Goal: Task Accomplishment & Management: Manage account settings

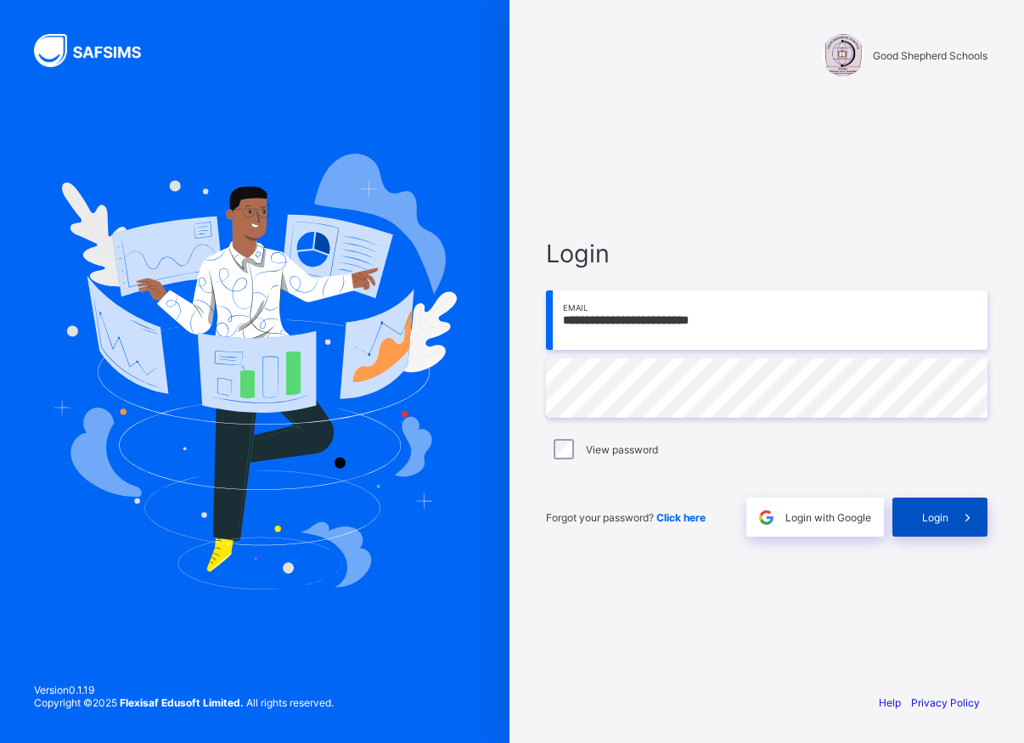
click at [925, 521] on span "Login" at bounding box center [935, 517] width 26 height 13
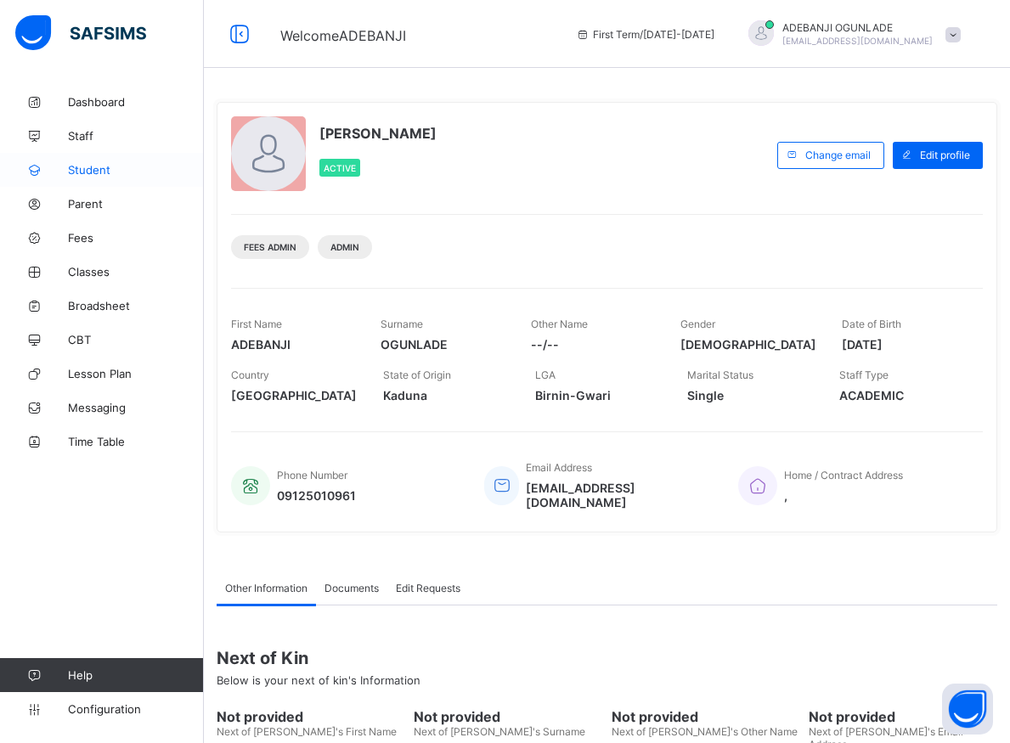
click at [93, 168] on span "Student" at bounding box center [136, 170] width 136 height 14
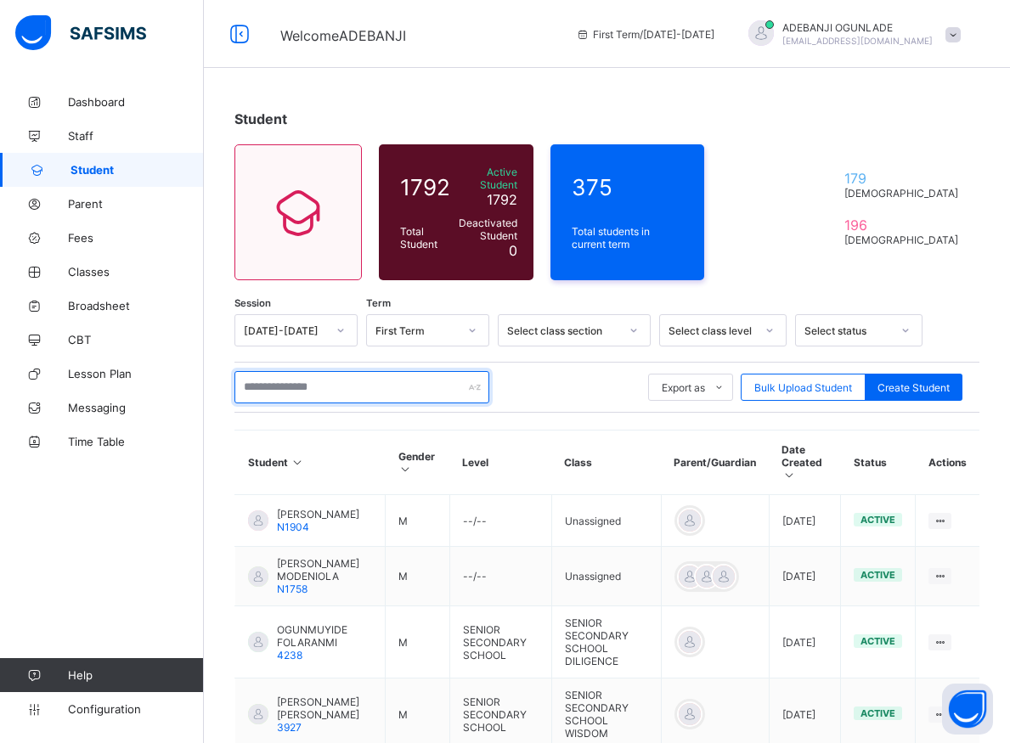
click at [279, 375] on input "text" at bounding box center [361, 387] width 255 height 32
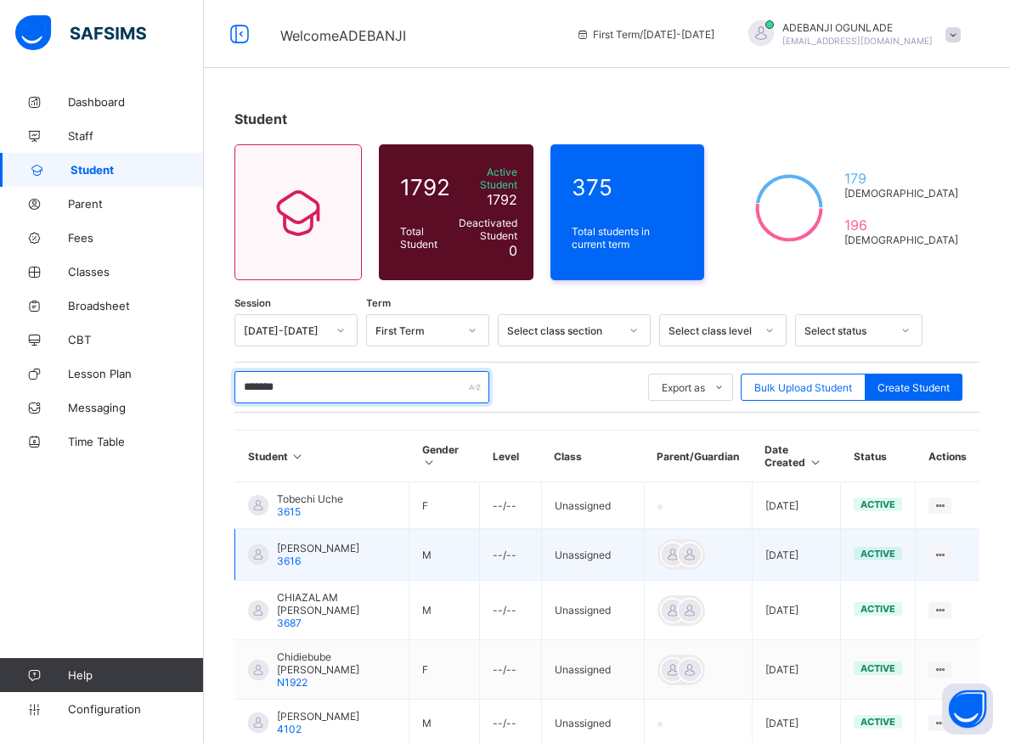
scroll to position [173, 0]
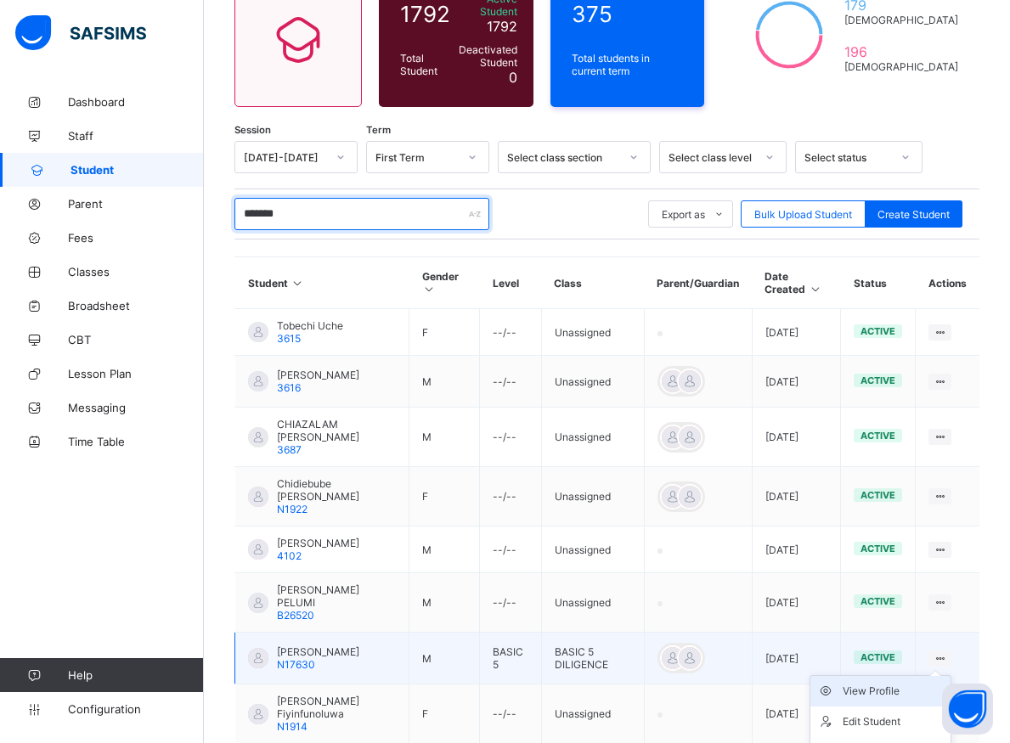
type input "*******"
click at [896, 683] on div "View Profile" at bounding box center [893, 691] width 101 height 17
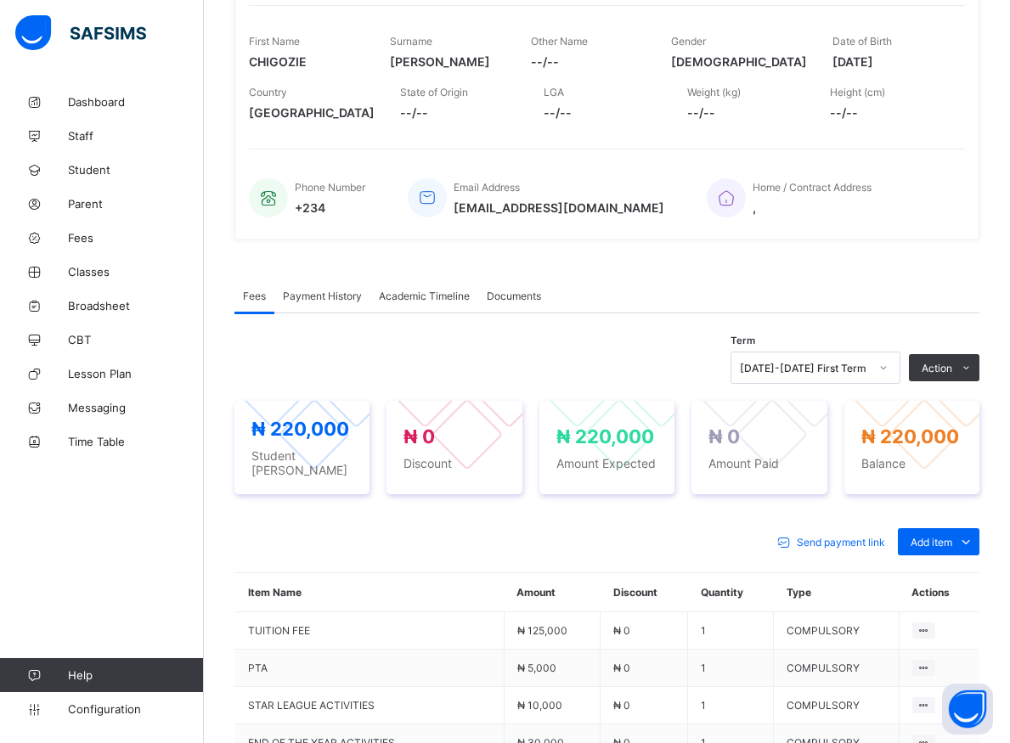
scroll to position [433, 0]
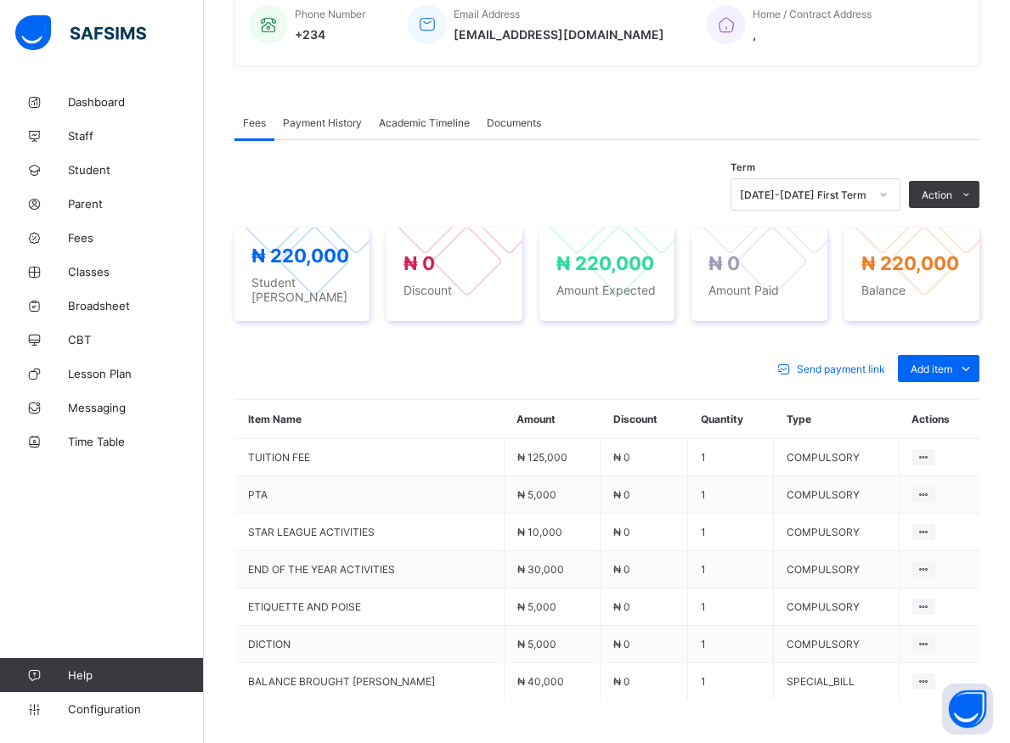
click at [0, 0] on li "Receive Payment" at bounding box center [0, 0] width 0 height 0
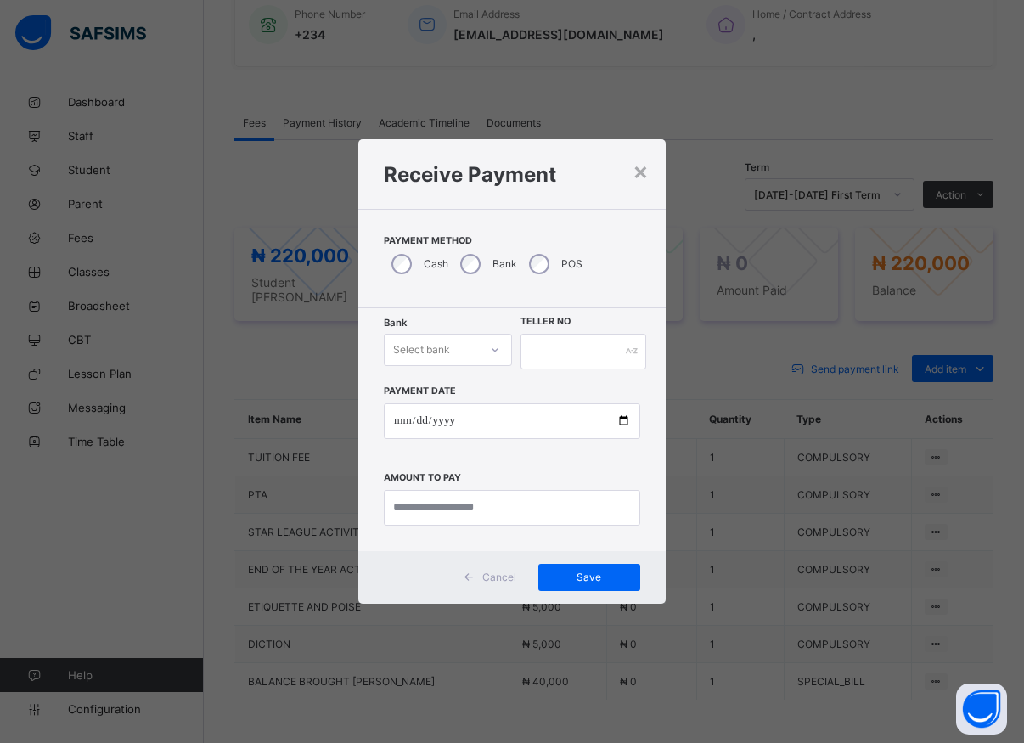
click at [505, 350] on div at bounding box center [495, 349] width 29 height 27
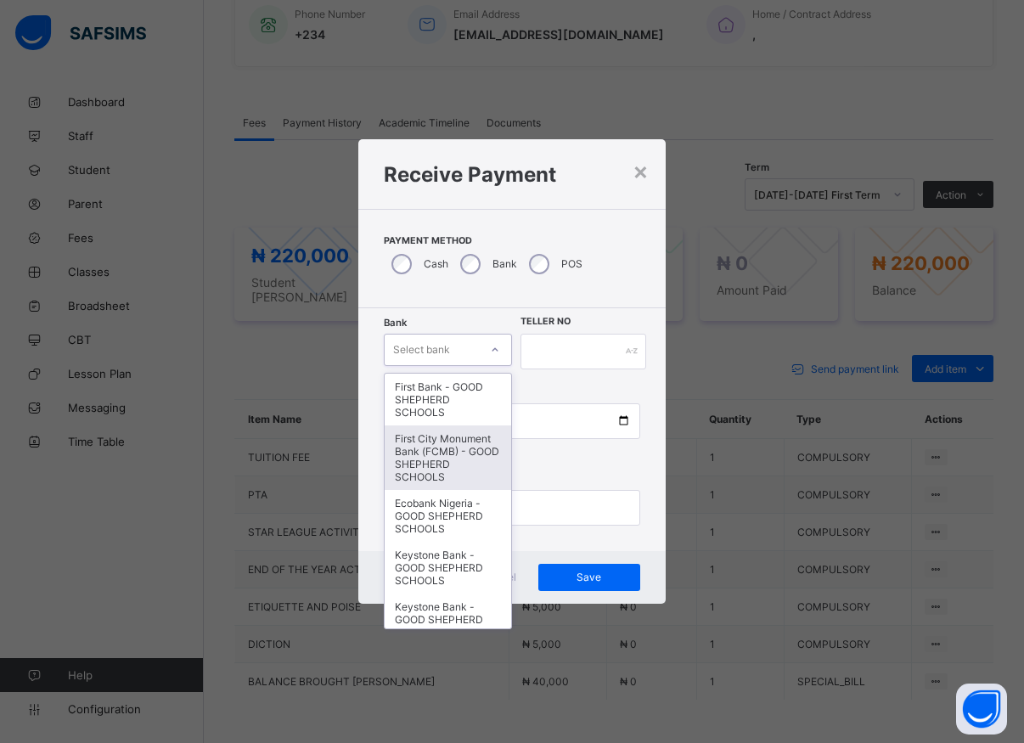
click at [447, 450] on div "First City Monument Bank (FCMB) - GOOD SHEPHERD SCHOOLS" at bounding box center [448, 458] width 127 height 65
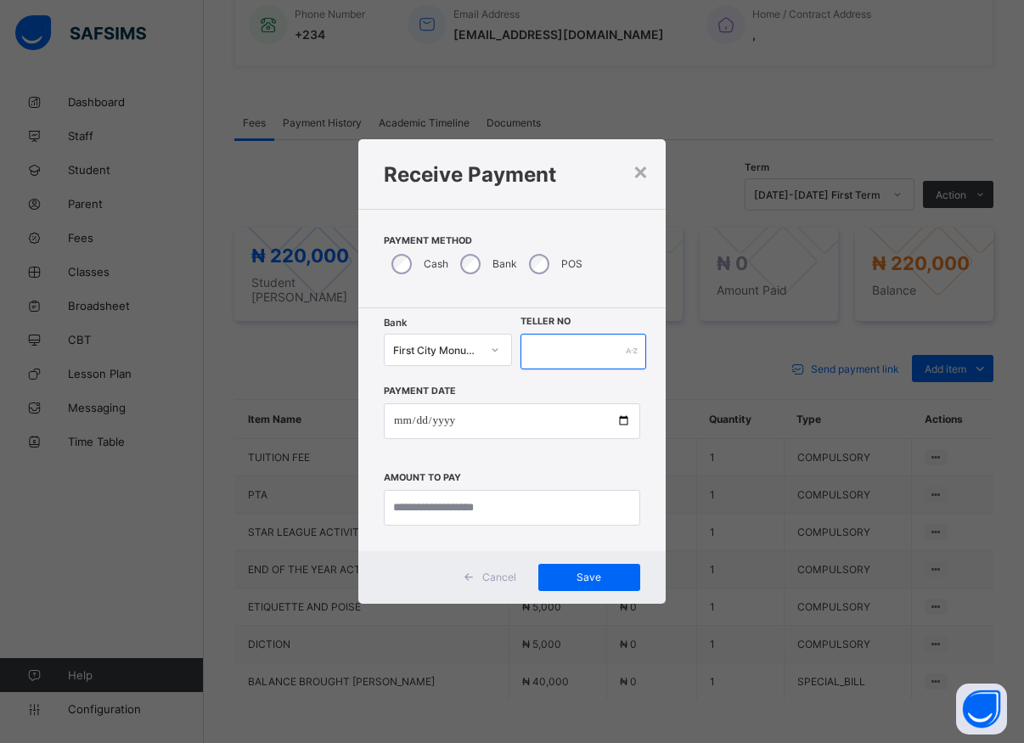
click at [553, 347] on input "text" at bounding box center [584, 352] width 126 height 36
type input "*****"
click at [623, 427] on input "date" at bounding box center [512, 421] width 257 height 36
type input "**********"
click at [429, 505] on input "currency" at bounding box center [512, 508] width 257 height 36
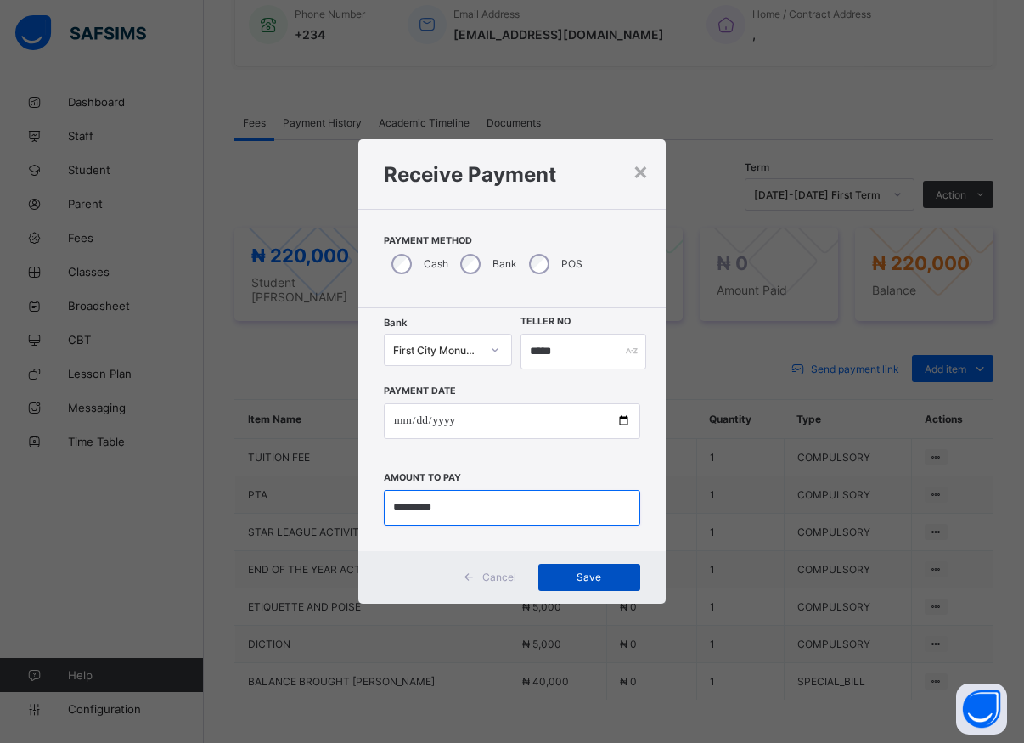
type input "*********"
click at [577, 571] on div "Save" at bounding box center [590, 577] width 102 height 27
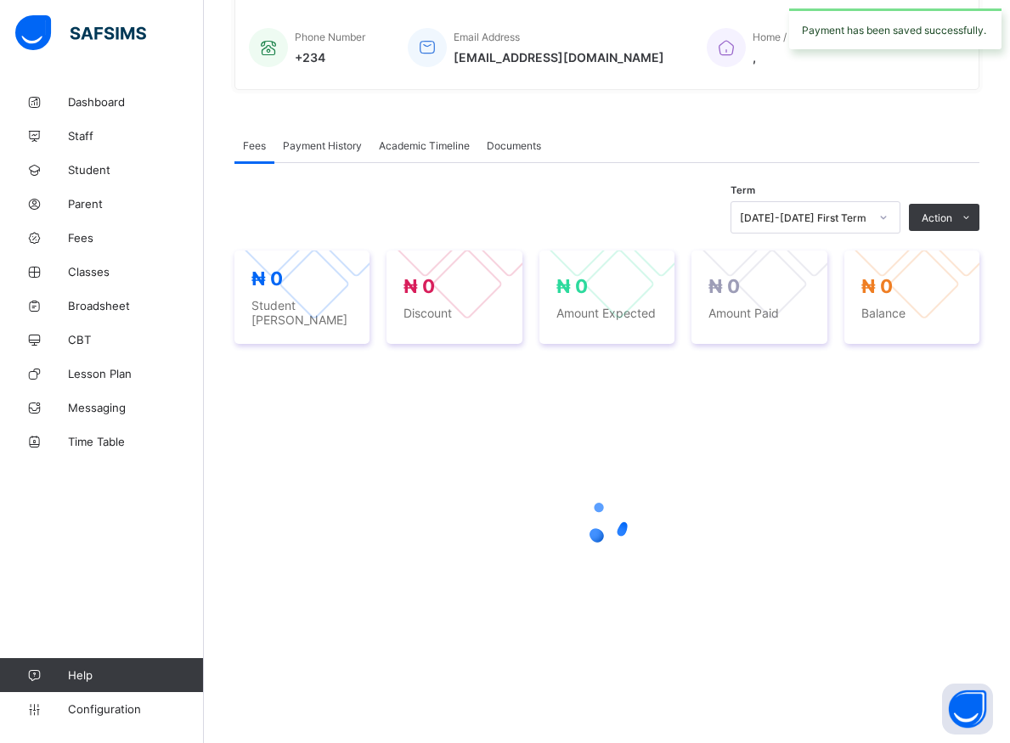
scroll to position [402, 0]
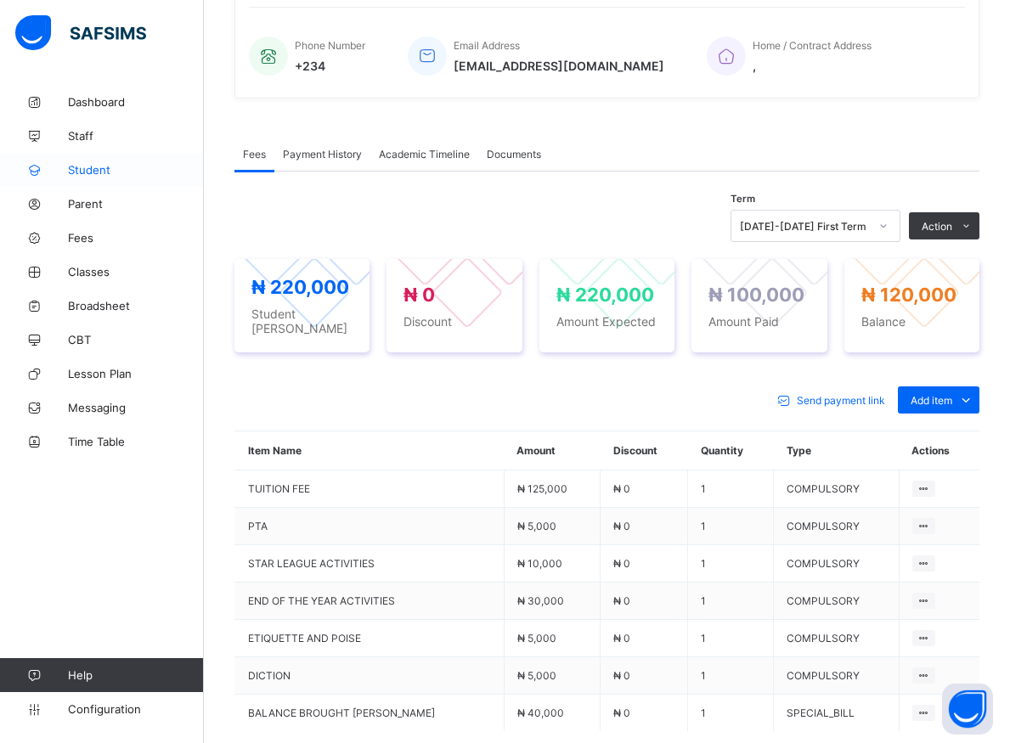
click at [85, 169] on span "Student" at bounding box center [136, 170] width 136 height 14
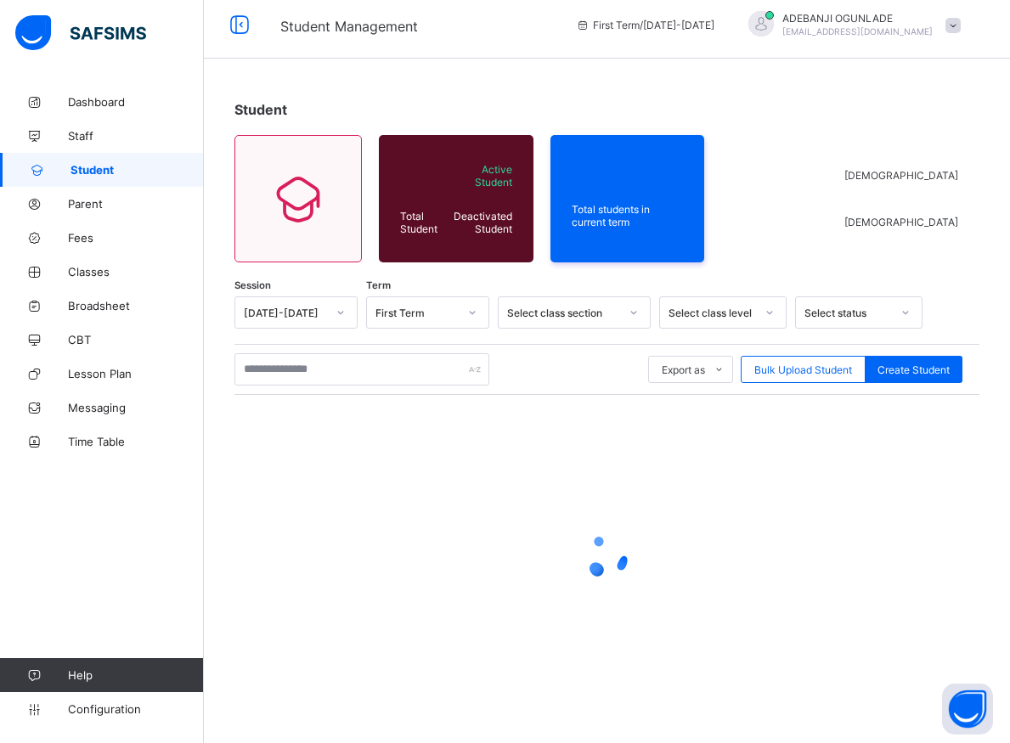
scroll to position [9, 0]
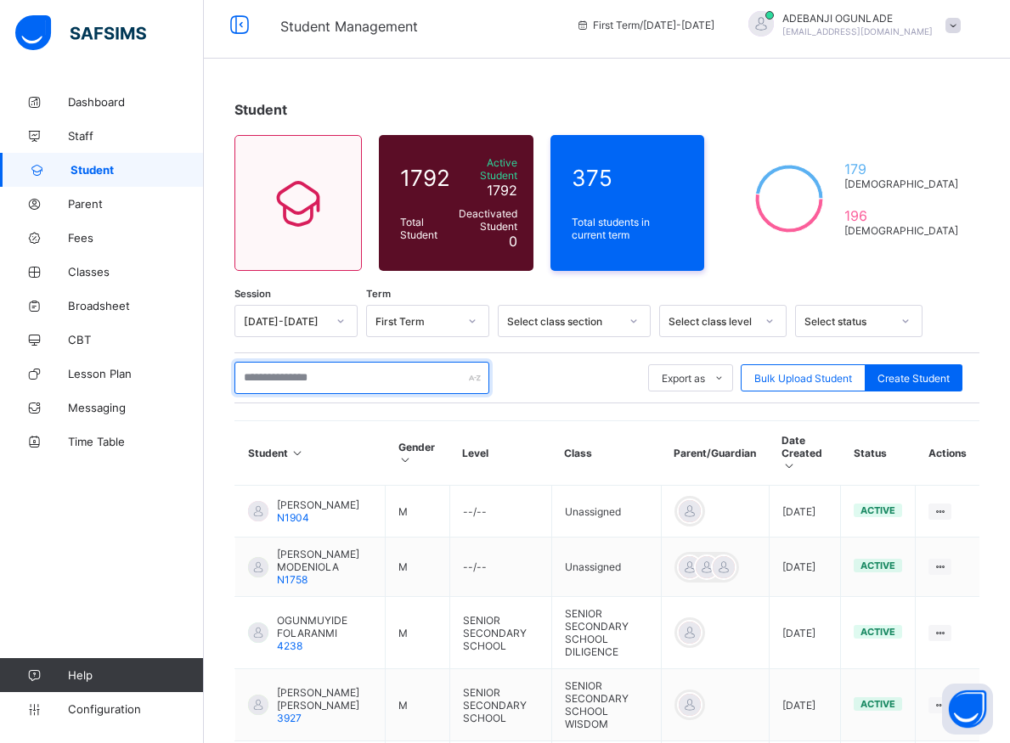
click at [303, 366] on input "text" at bounding box center [361, 378] width 255 height 32
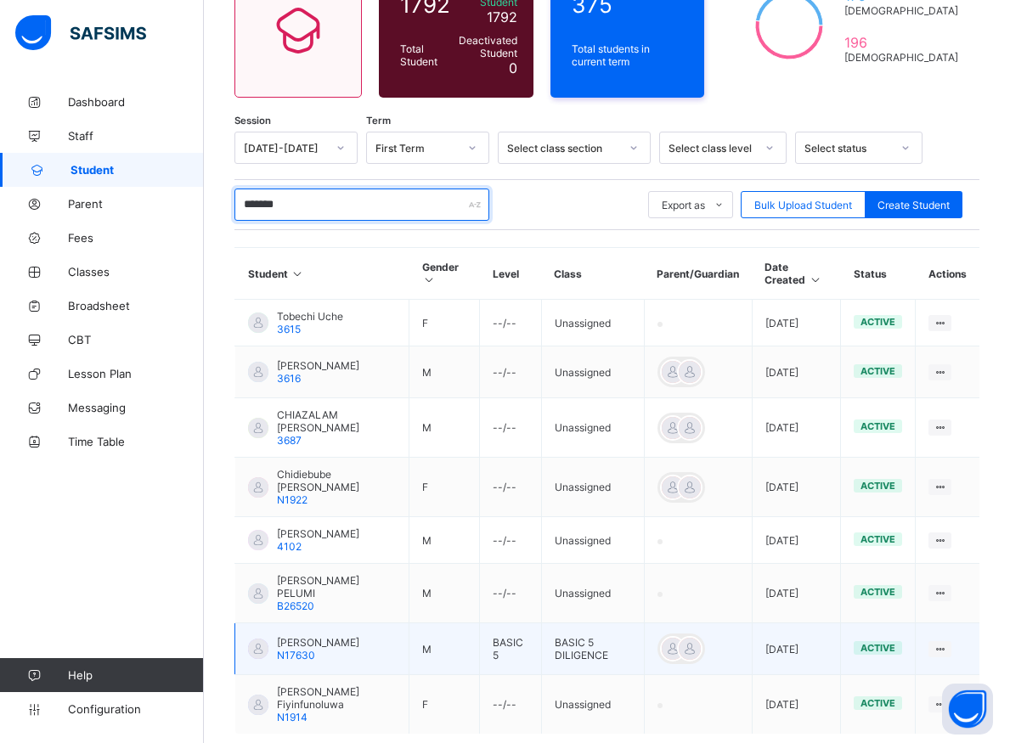
scroll to position [247, 0]
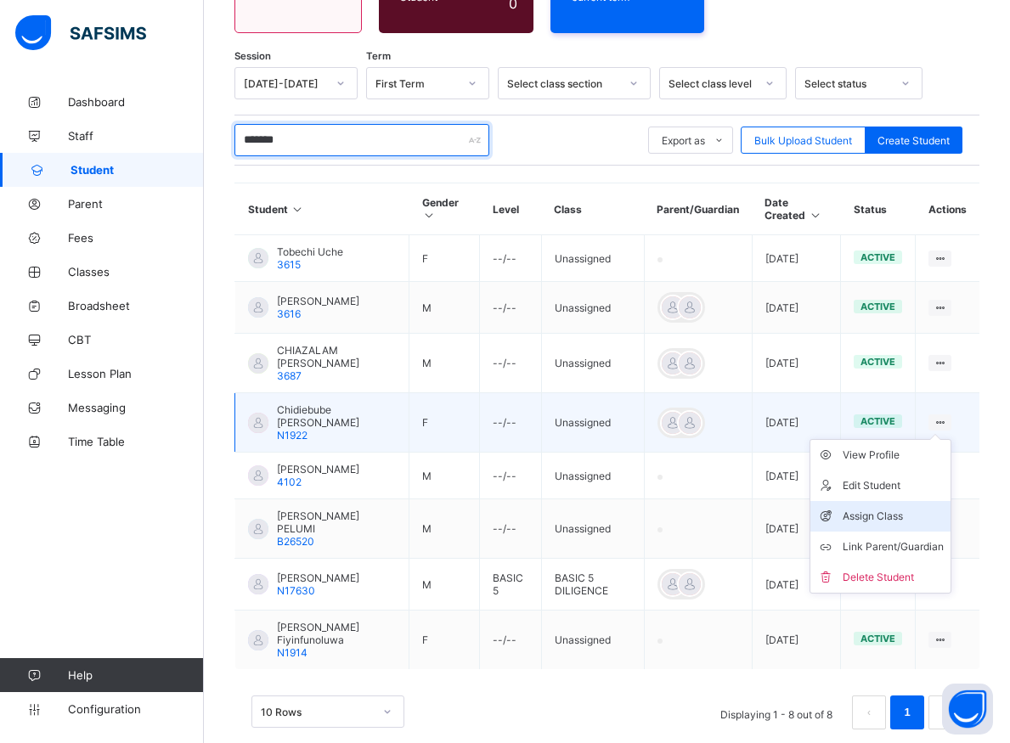
type input "*******"
click at [883, 508] on div "Assign Class" at bounding box center [893, 516] width 101 height 17
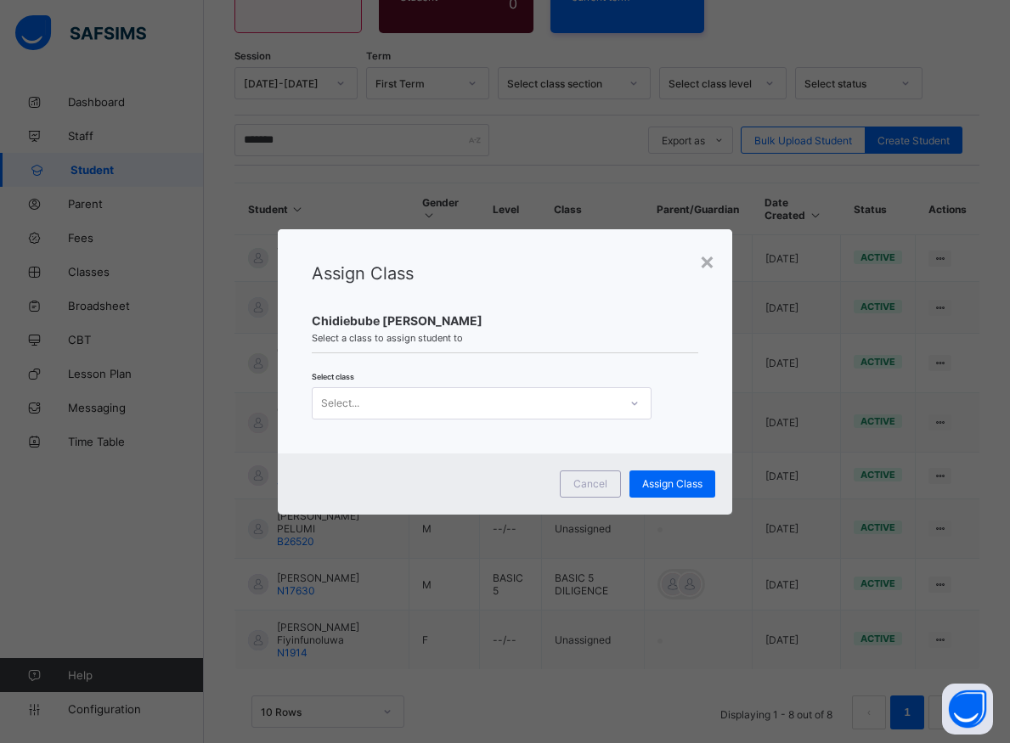
click at [632, 406] on icon at bounding box center [634, 403] width 10 height 17
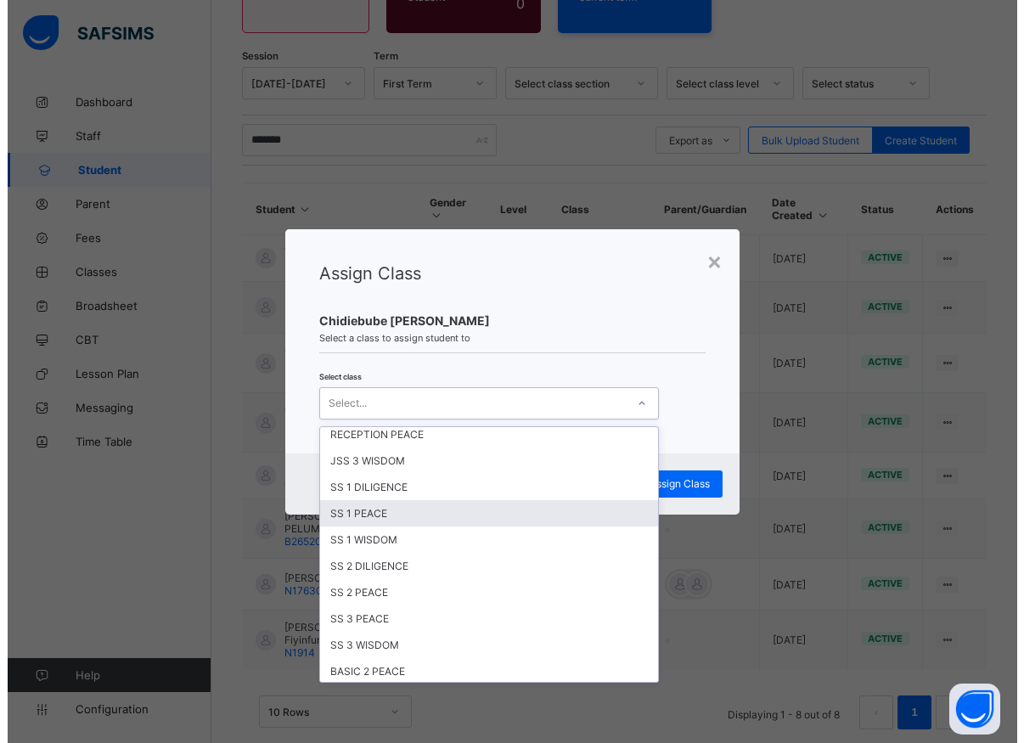
scroll to position [459, 0]
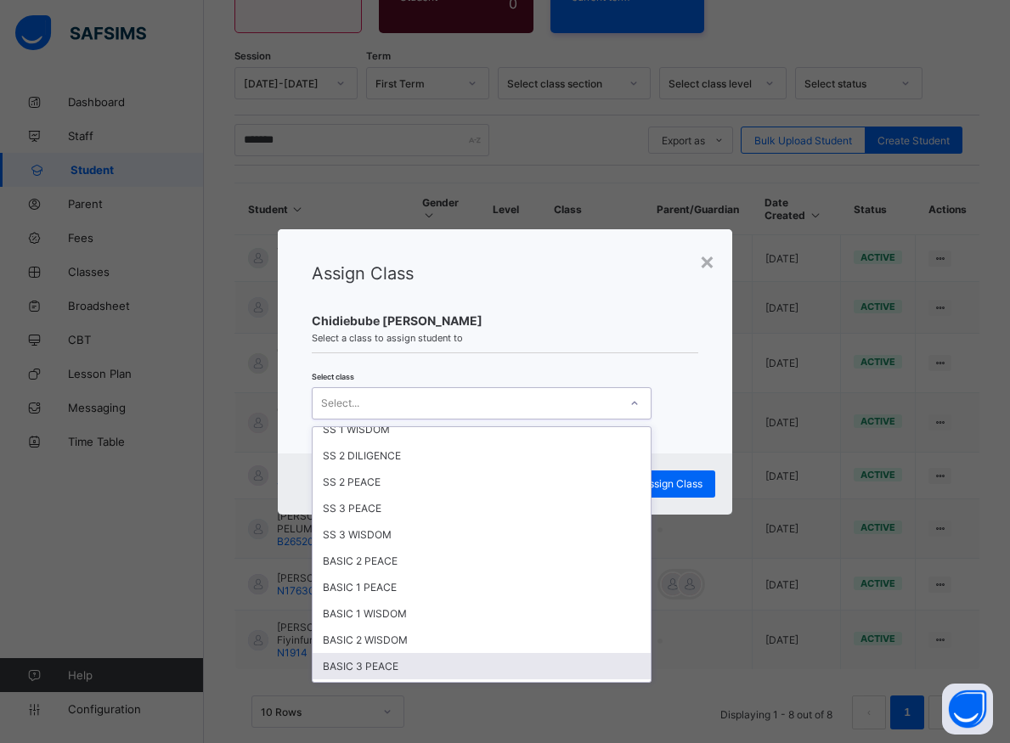
click at [371, 665] on div "BASIC 3 PEACE" at bounding box center [482, 666] width 338 height 26
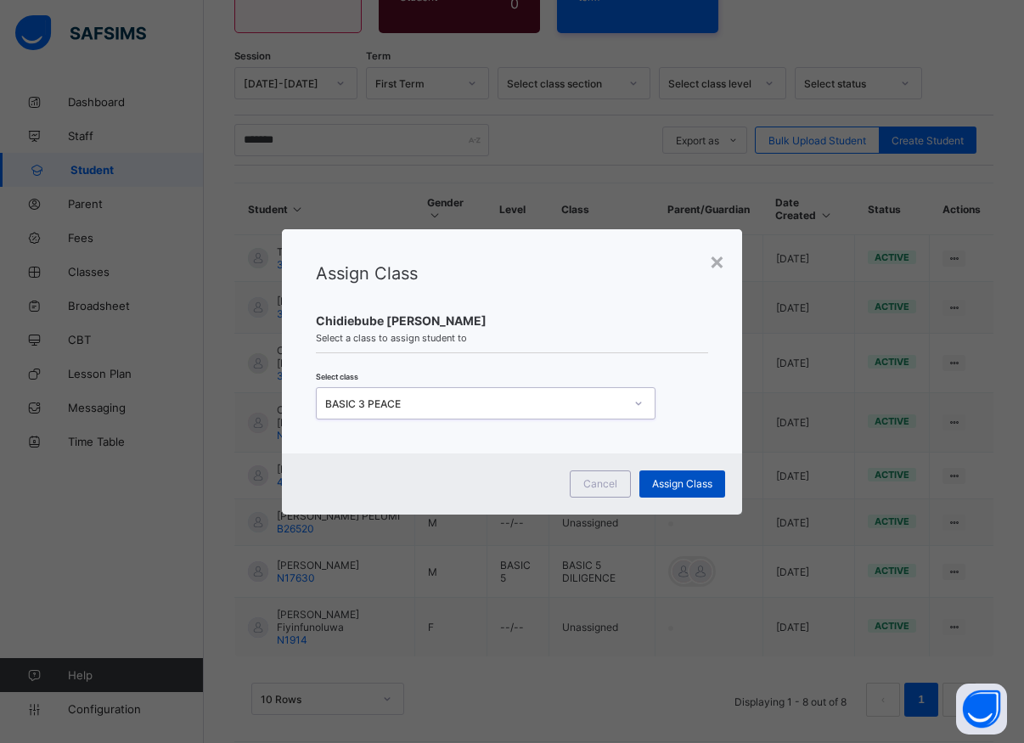
click at [666, 482] on span "Assign Class" at bounding box center [682, 483] width 60 height 13
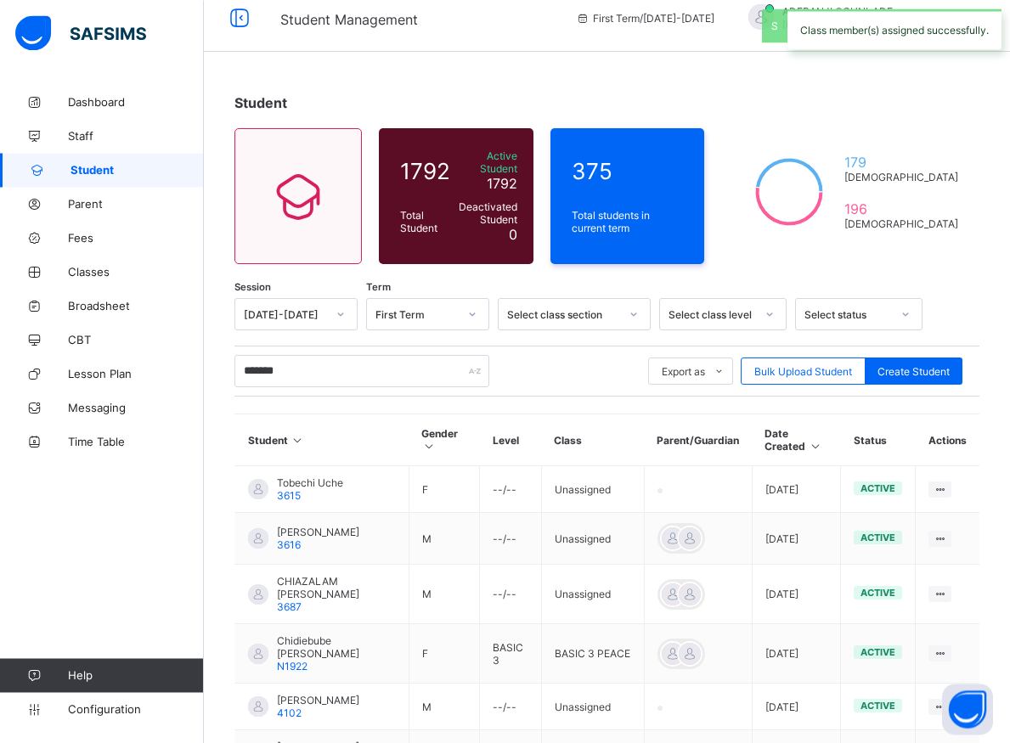
scroll to position [96, 0]
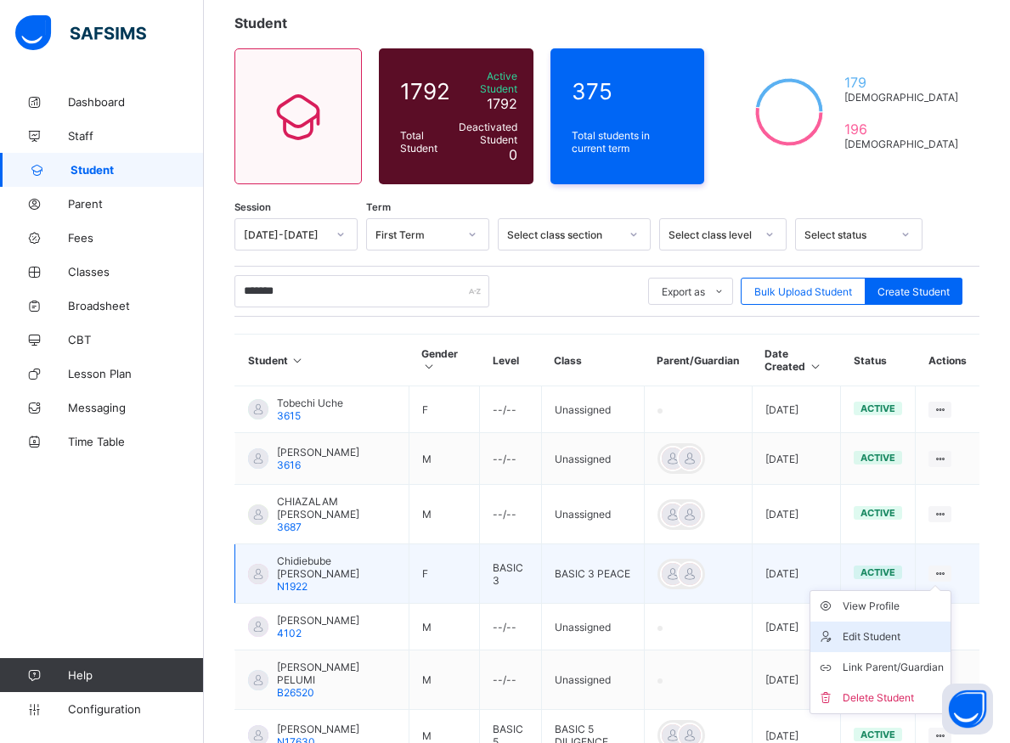
click at [878, 629] on div "Edit Student" at bounding box center [893, 637] width 101 height 17
select select "**"
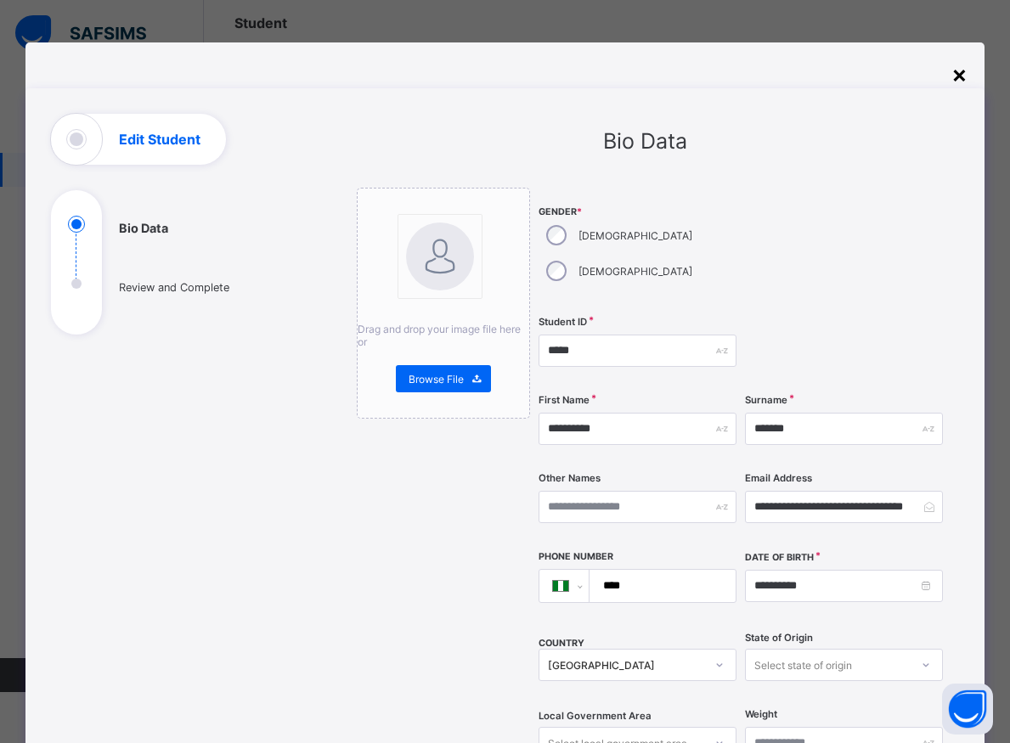
click at [961, 79] on div "×" at bounding box center [959, 73] width 16 height 29
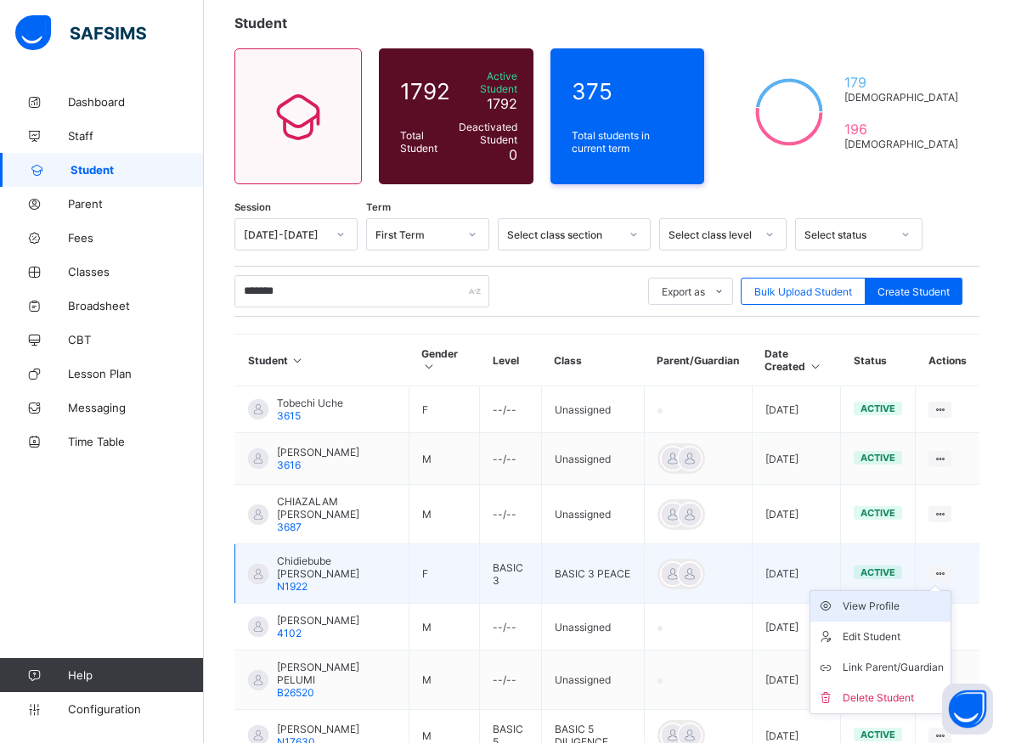
click at [887, 598] on div "View Profile" at bounding box center [893, 606] width 101 height 17
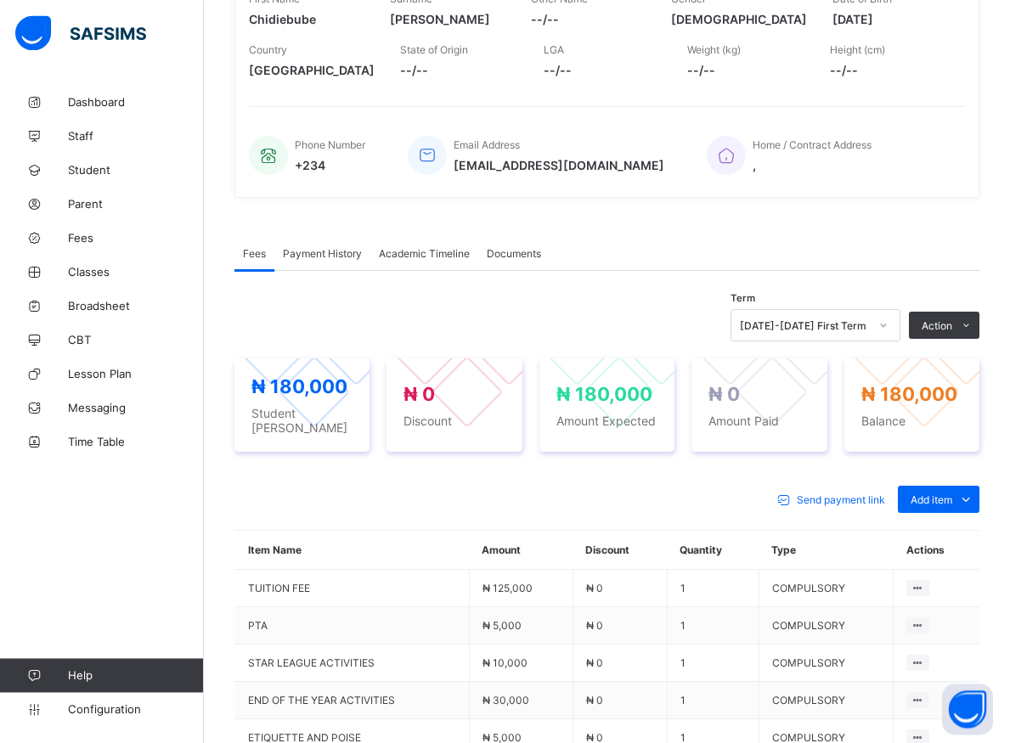
scroll to position [264, 0]
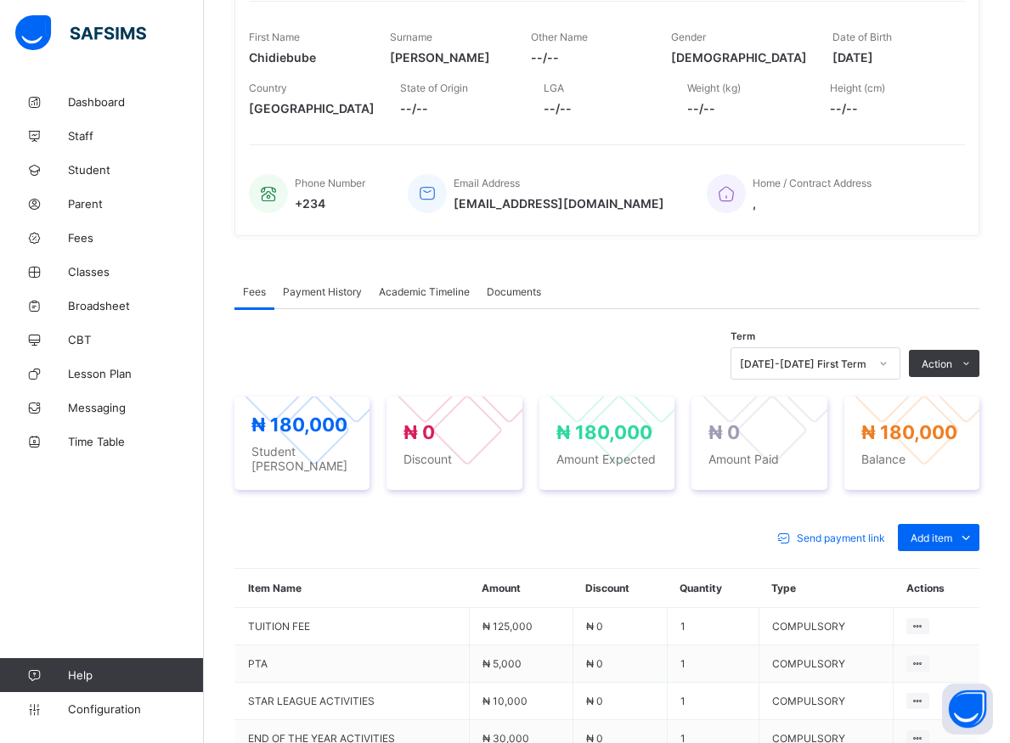
click at [888, 364] on icon at bounding box center [883, 363] width 10 height 17
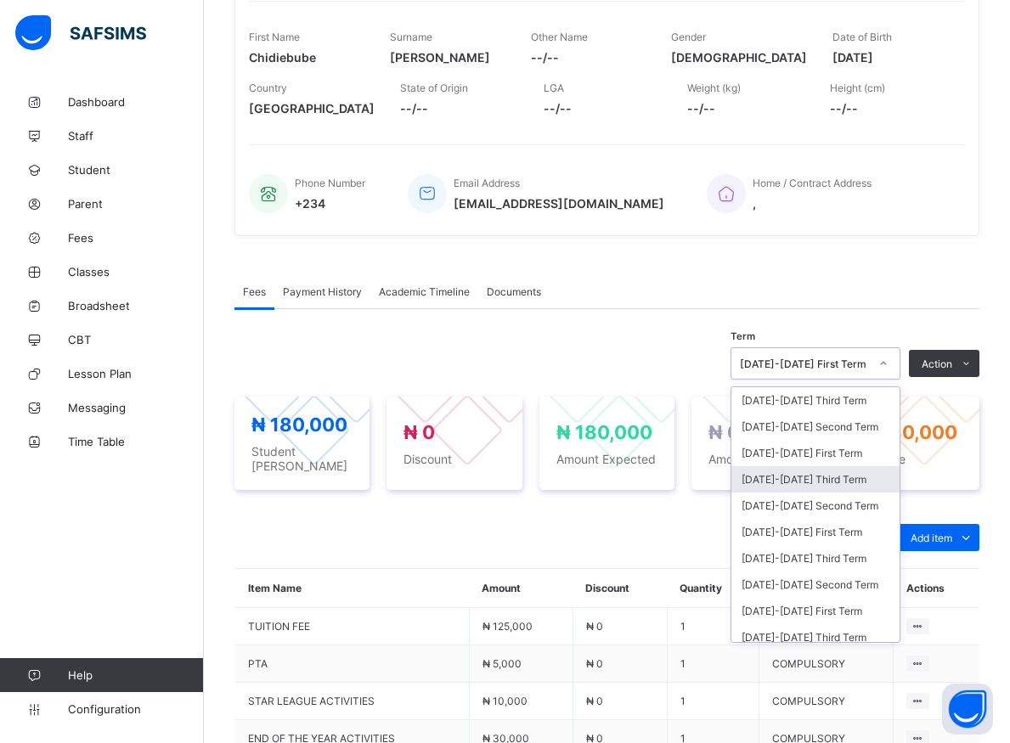
click at [792, 482] on div "[DATE]-[DATE] Third Term" at bounding box center [815, 479] width 168 height 26
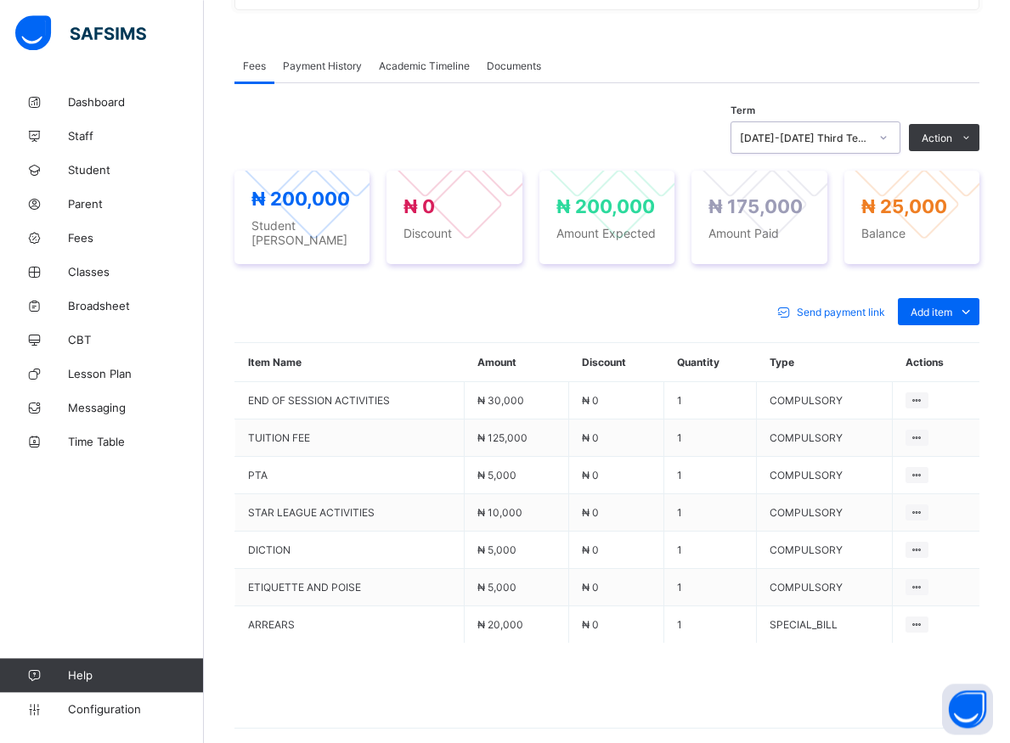
scroll to position [524, 0]
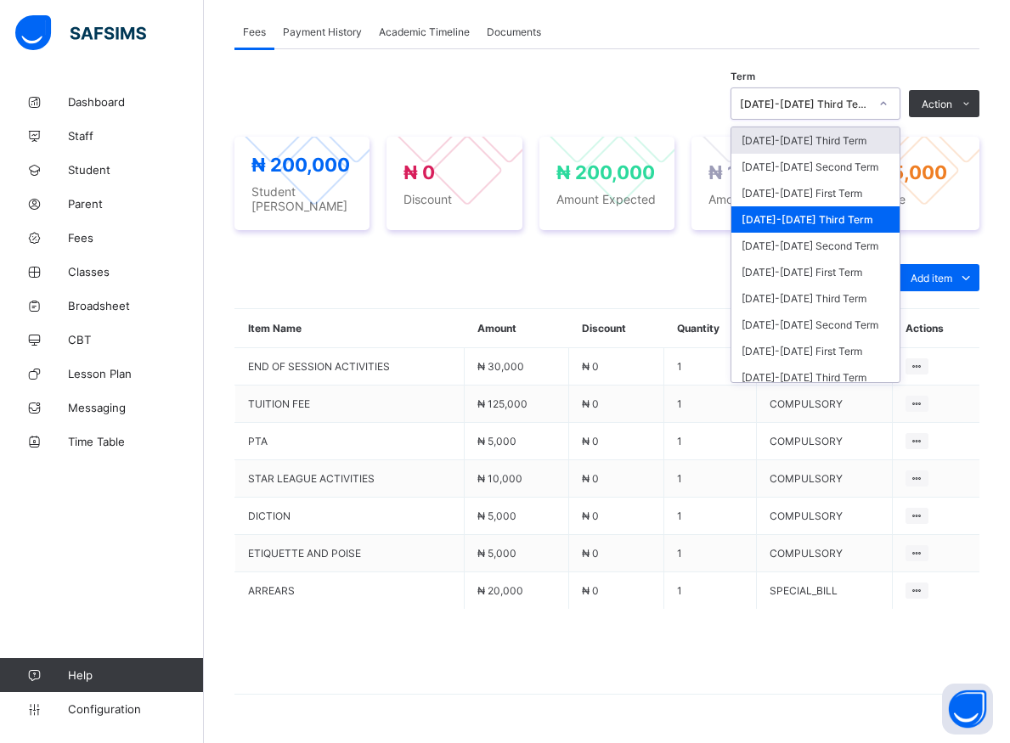
click at [888, 108] on icon at bounding box center [883, 103] width 10 height 17
click at [793, 199] on div "[DATE]-[DATE] First Term" at bounding box center [815, 193] width 168 height 26
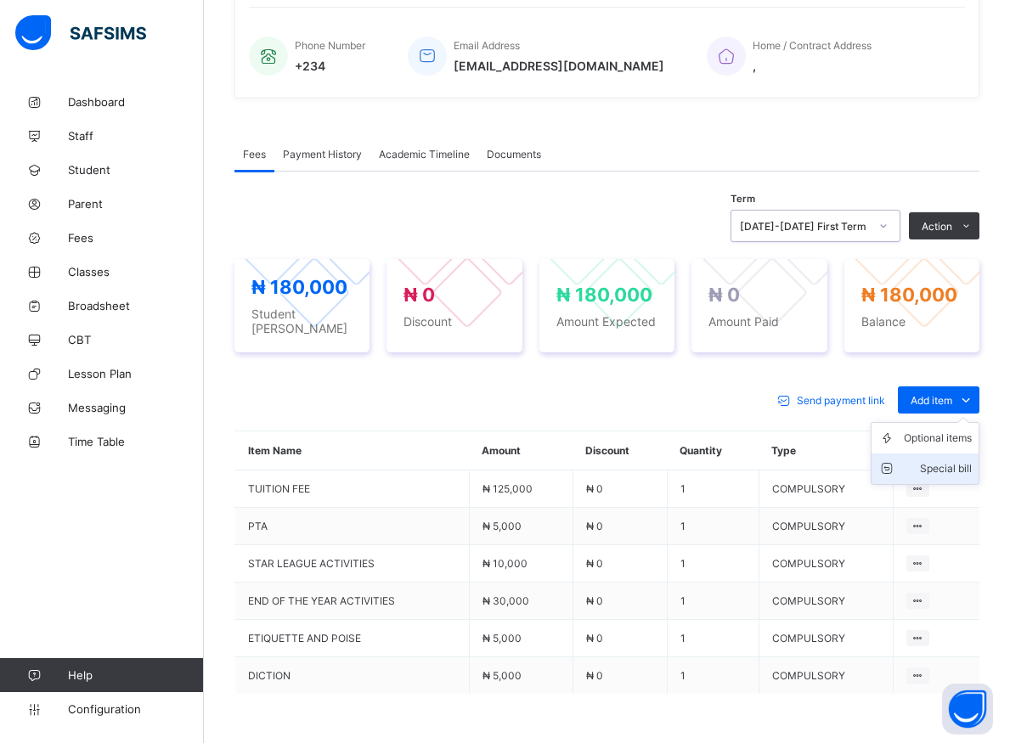
click at [964, 462] on div "Special bill" at bounding box center [938, 468] width 68 height 17
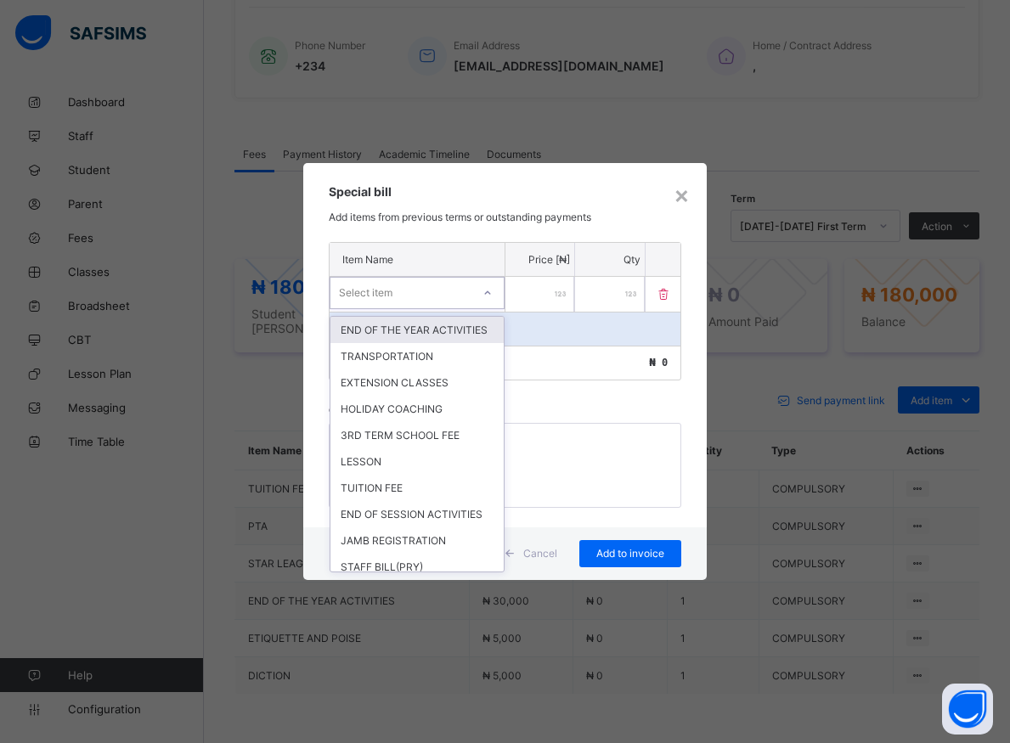
click at [487, 296] on icon at bounding box center [487, 293] width 10 height 17
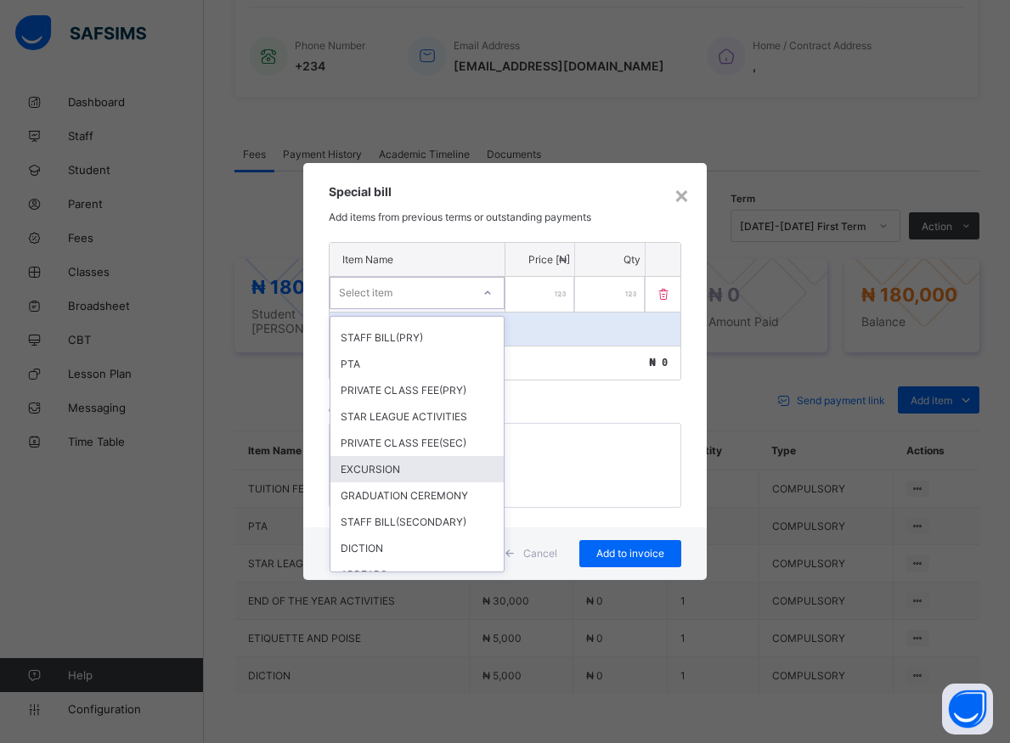
scroll to position [306, 0]
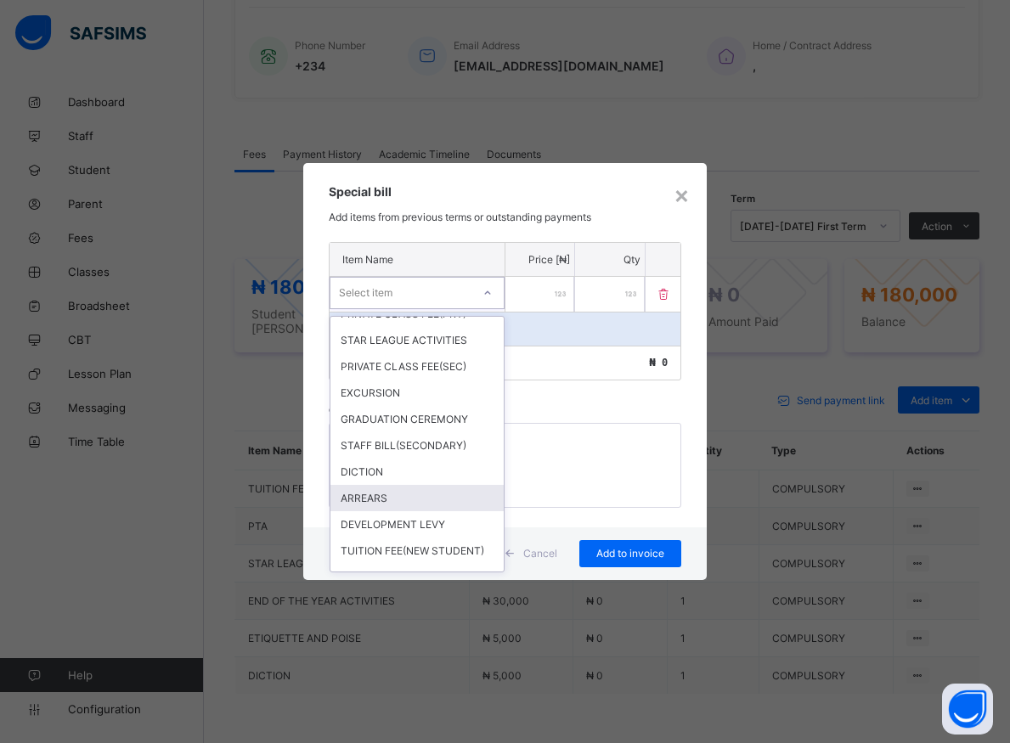
click at [415, 511] on div "ARREARS" at bounding box center [416, 498] width 173 height 26
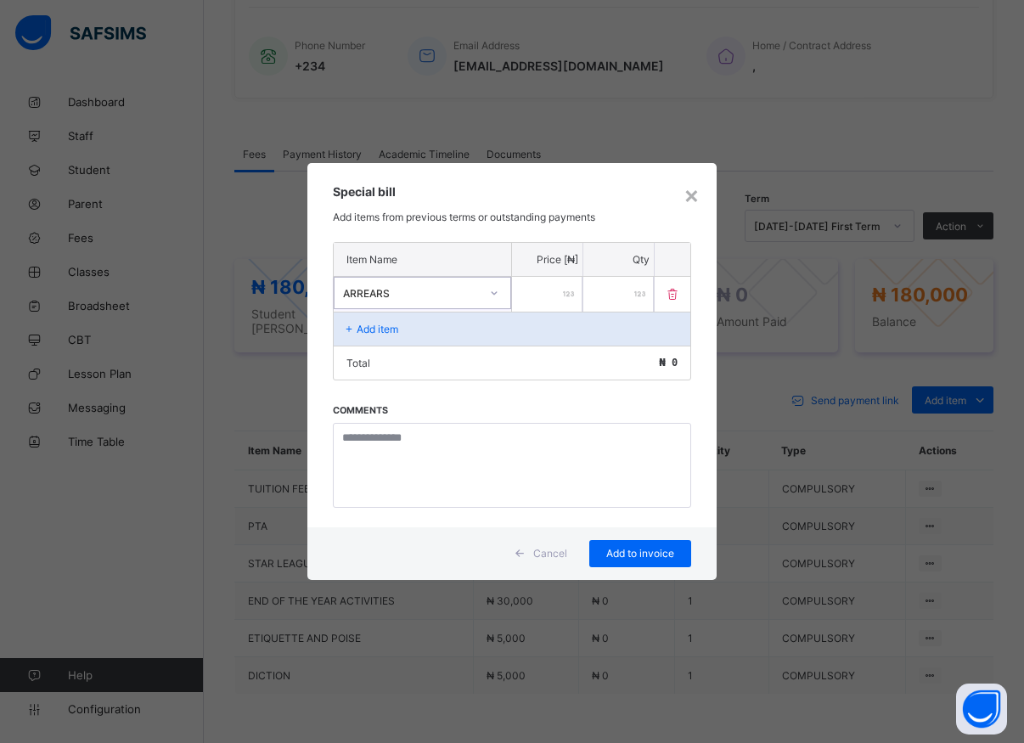
click at [552, 292] on input "number" at bounding box center [547, 294] width 70 height 35
type input "*****"
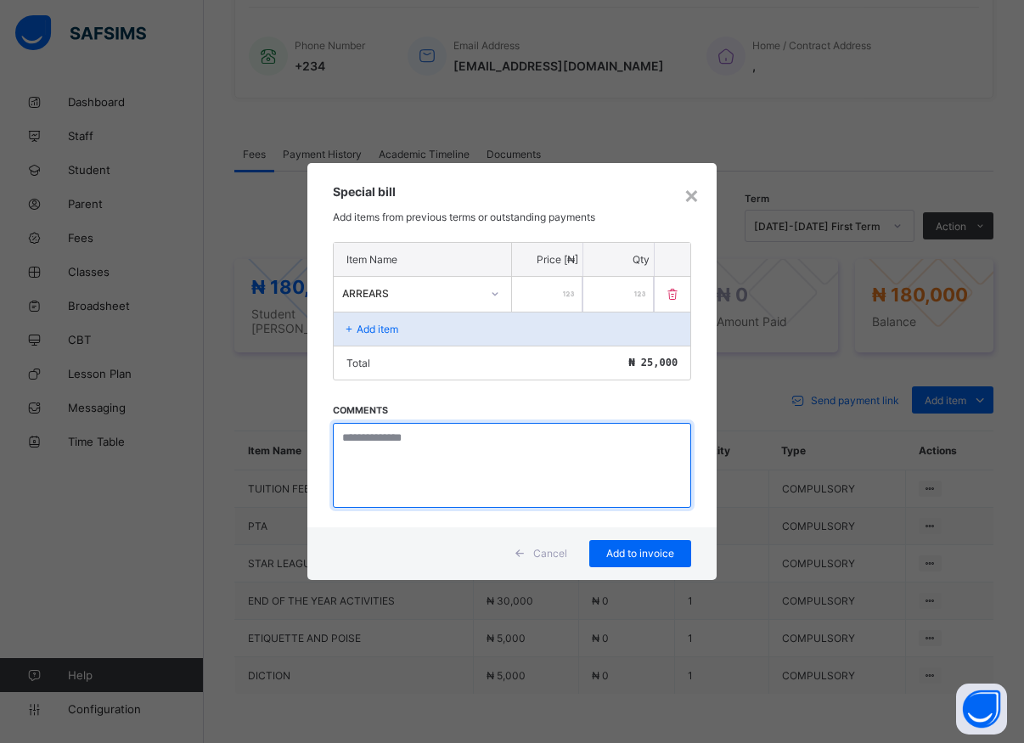
click at [377, 465] on textarea at bounding box center [512, 465] width 358 height 85
type textarea "*******"
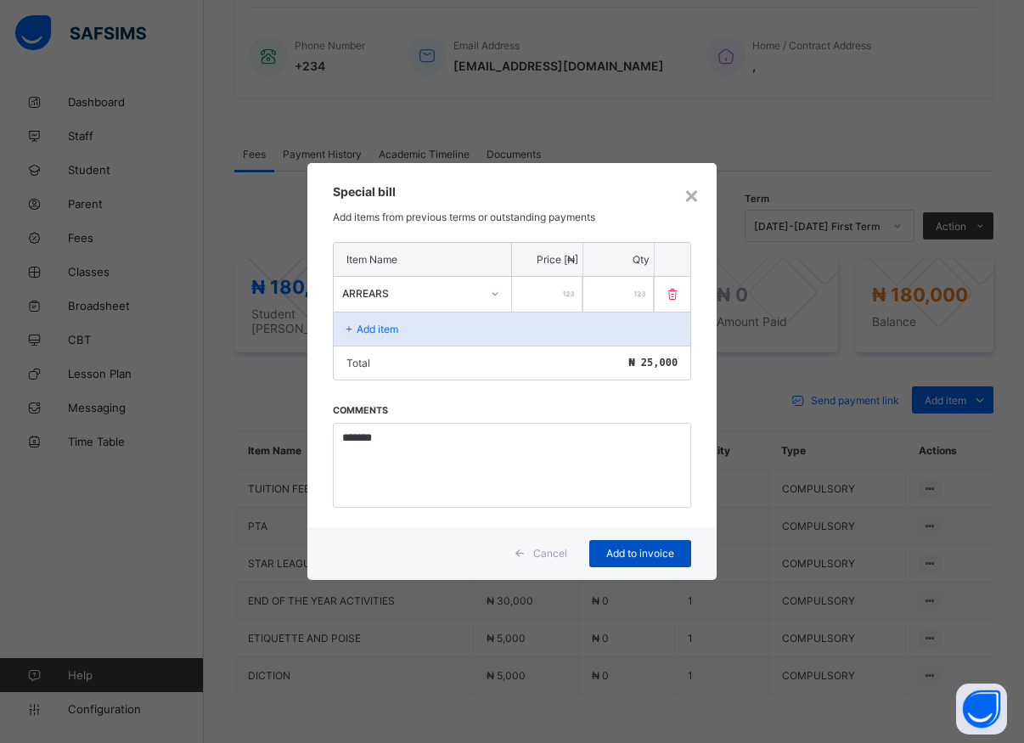
click at [627, 560] on div "Add to invoice" at bounding box center [640, 553] width 102 height 27
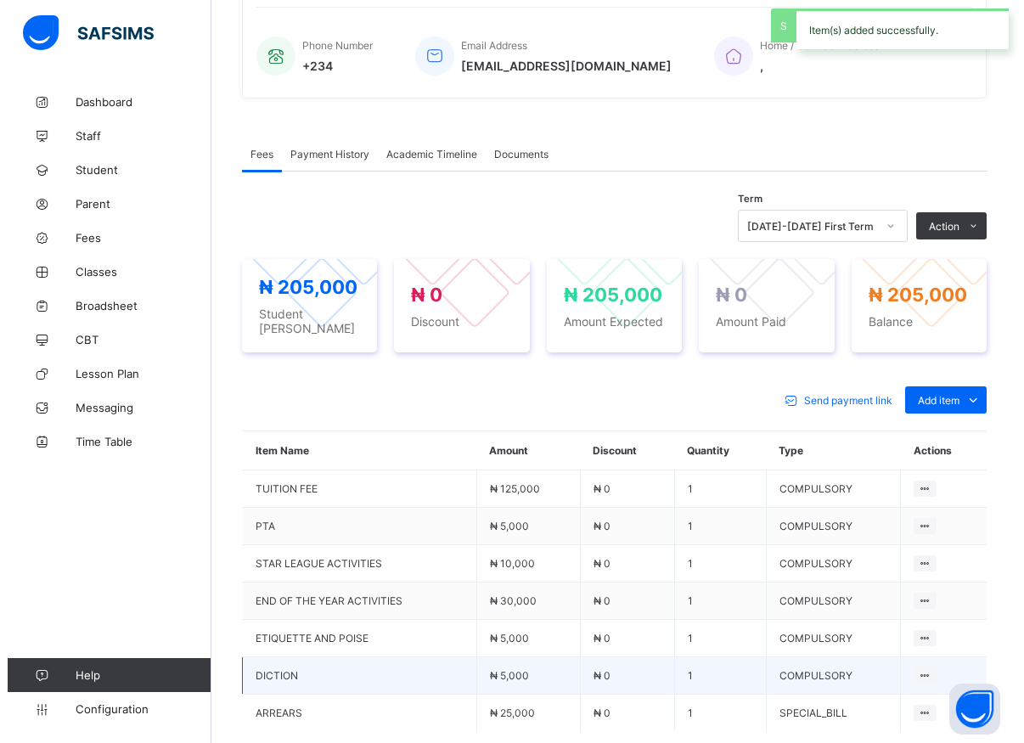
scroll to position [561, 0]
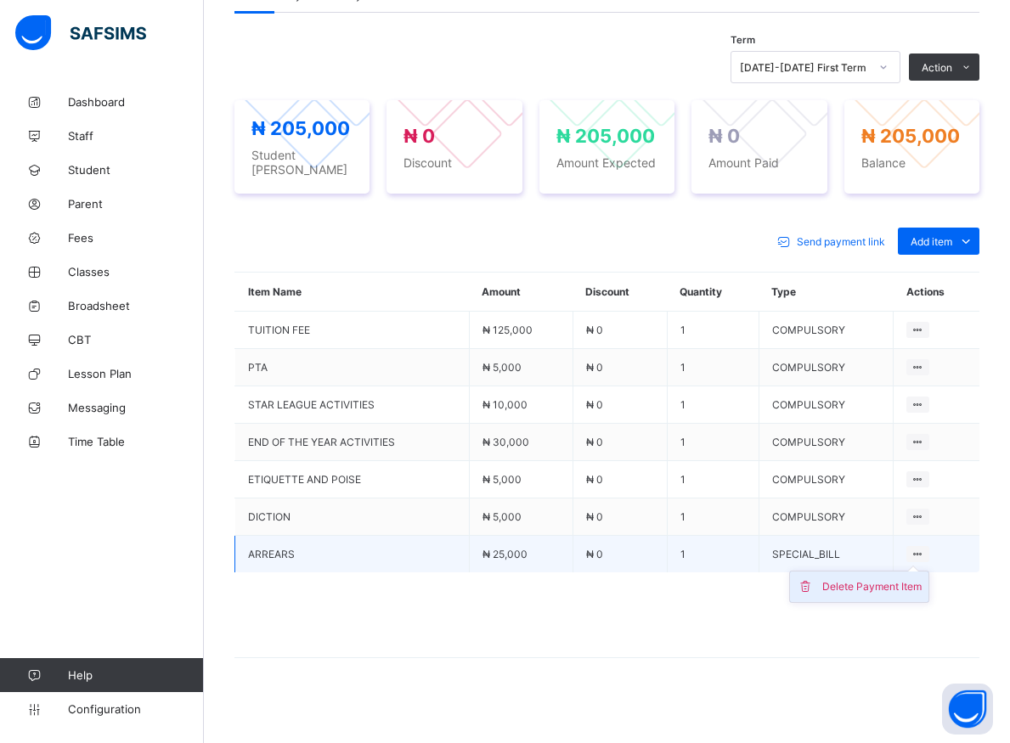
click at [902, 578] on div "Delete Payment Item" at bounding box center [871, 586] width 99 height 17
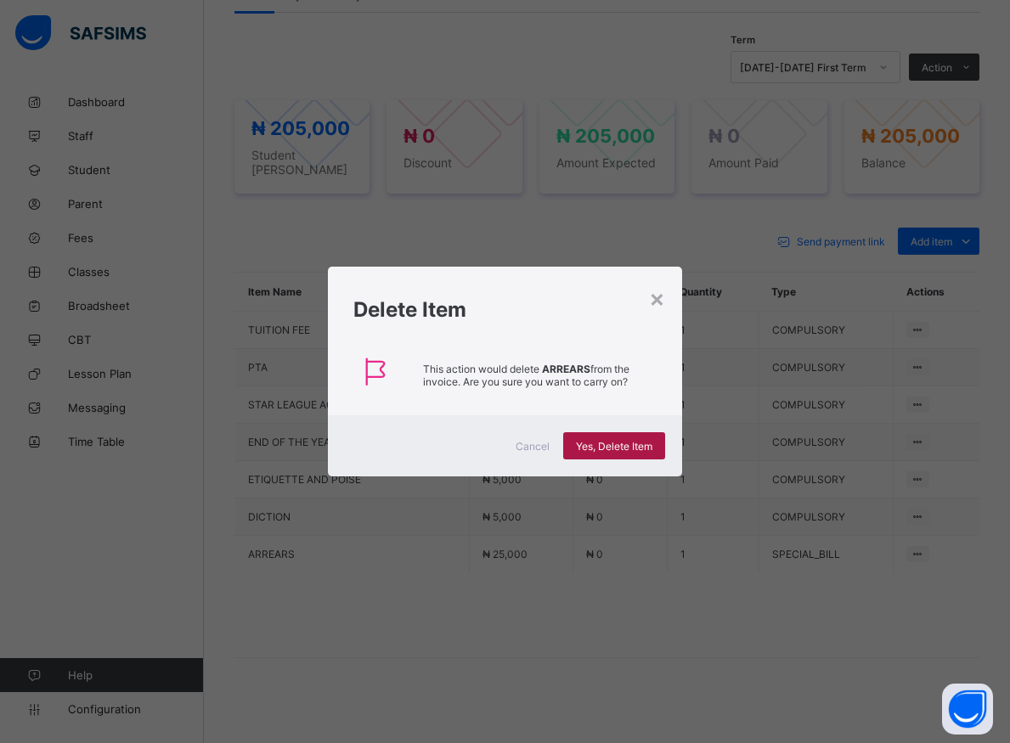
click at [614, 453] on div "Yes, Delete Item" at bounding box center [614, 445] width 102 height 27
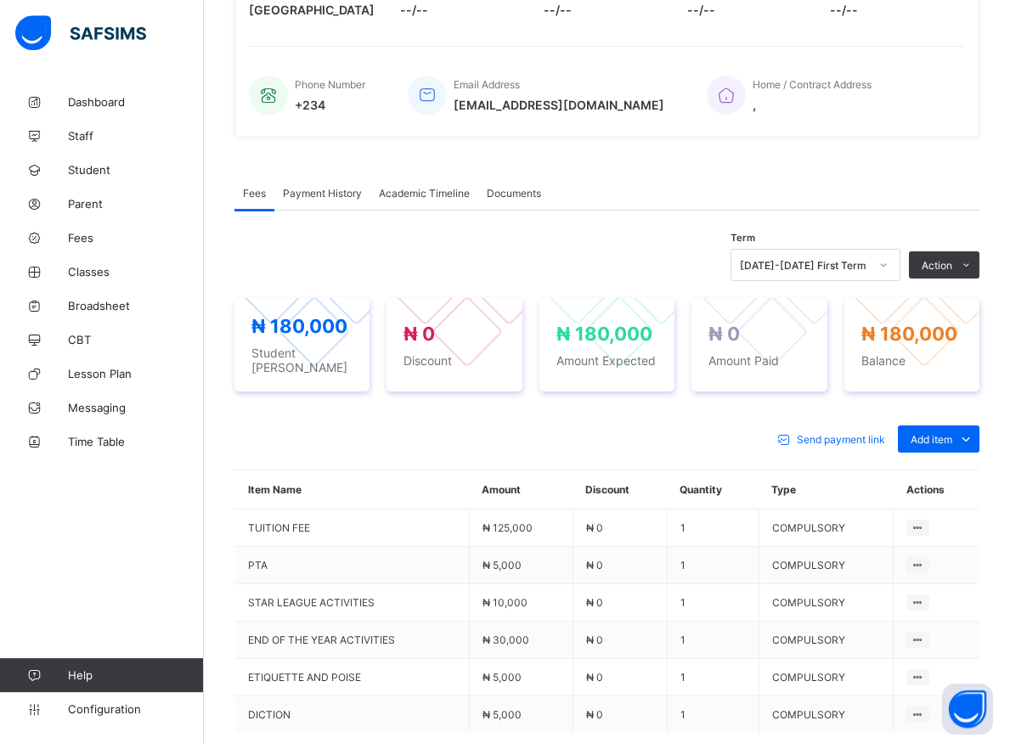
scroll to position [488, 0]
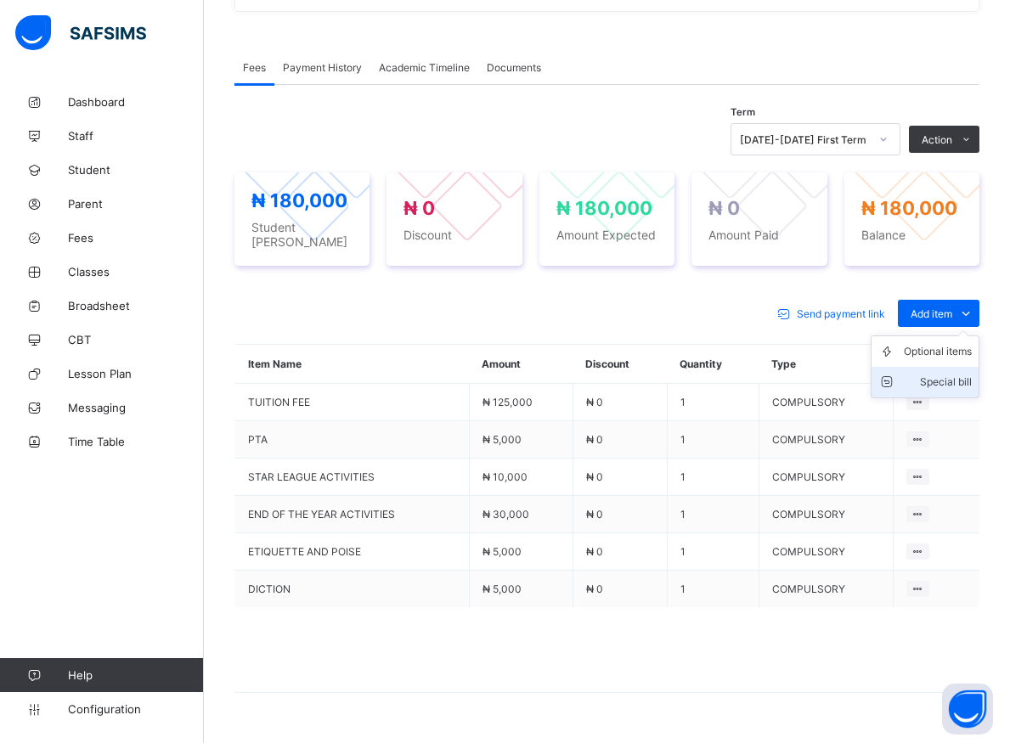
click at [955, 374] on div "Special bill" at bounding box center [938, 382] width 68 height 17
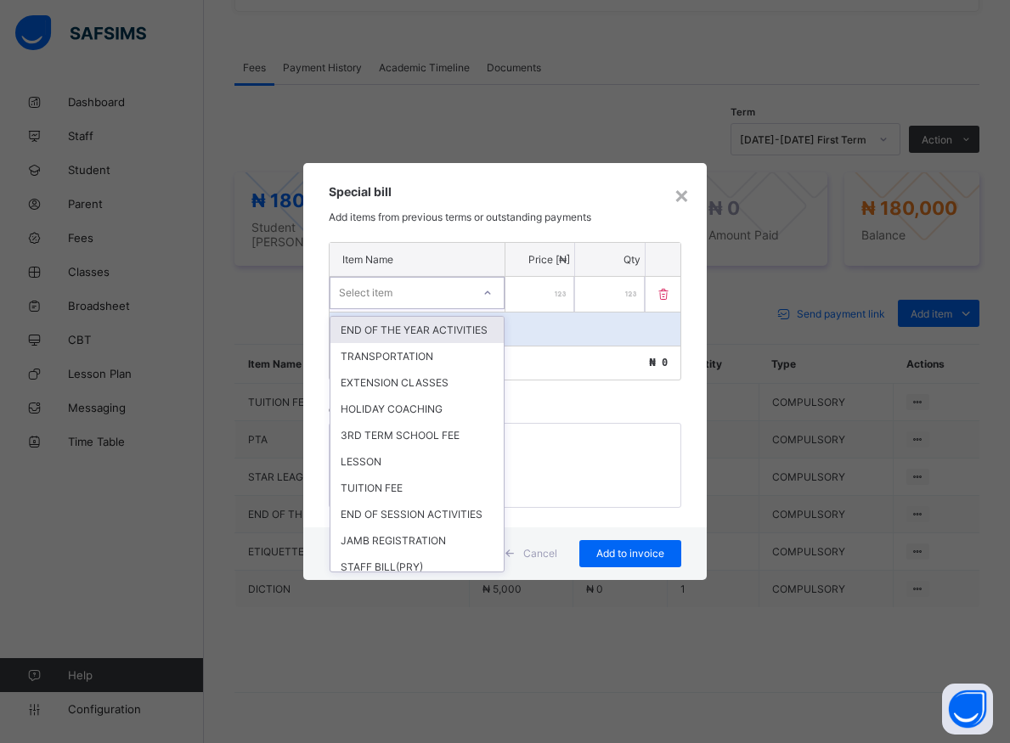
click at [488, 294] on icon at bounding box center [487, 291] width 6 height 3
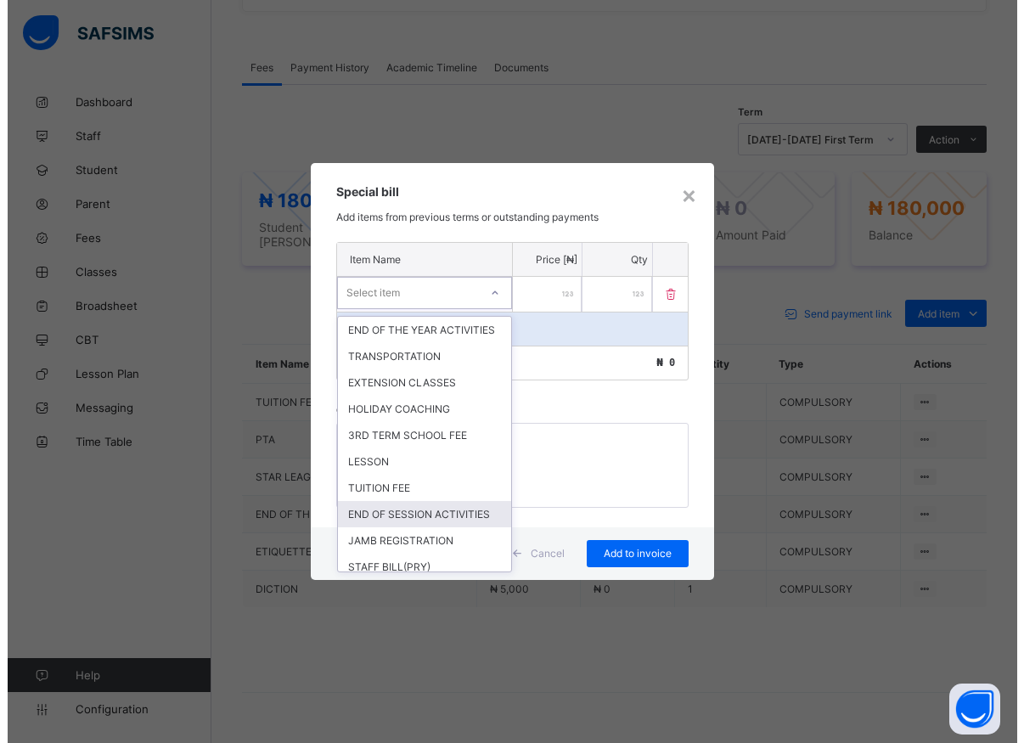
scroll to position [306, 0]
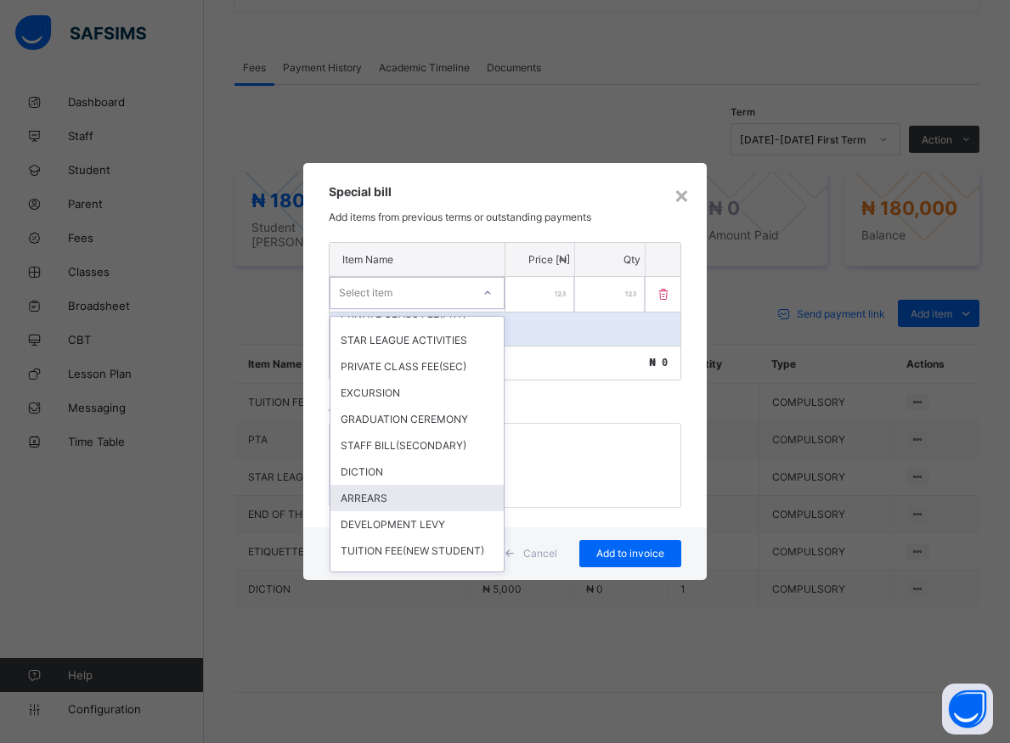
click at [364, 511] on div "ARREARS" at bounding box center [416, 498] width 173 height 26
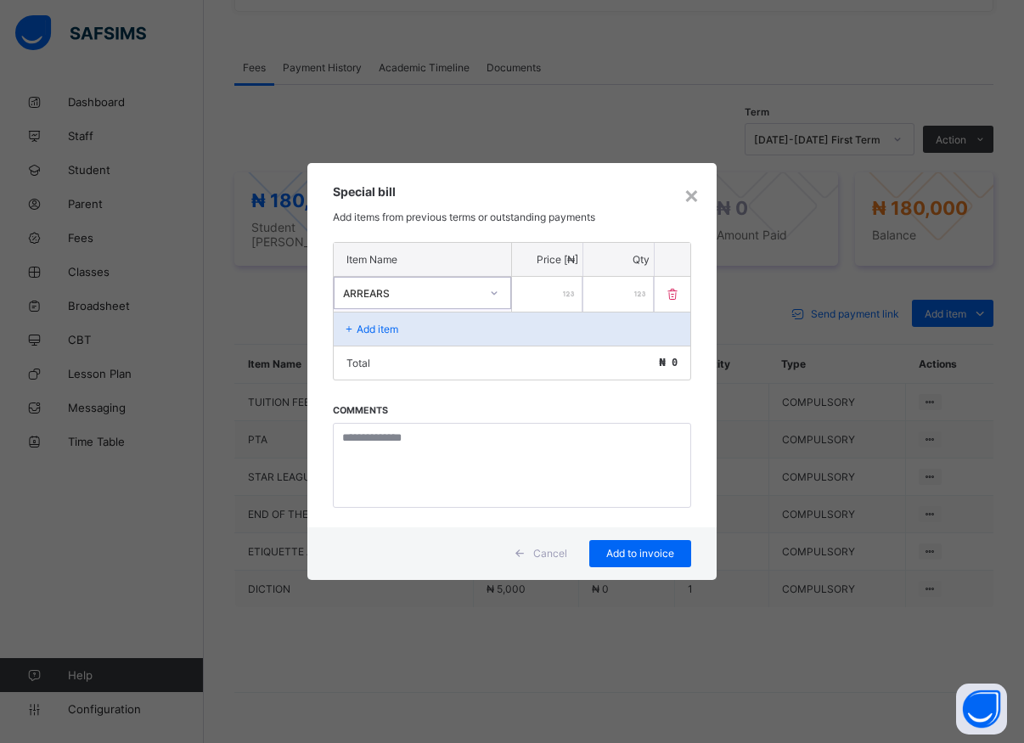
click at [523, 292] on input "number" at bounding box center [547, 294] width 70 height 35
type input "*****"
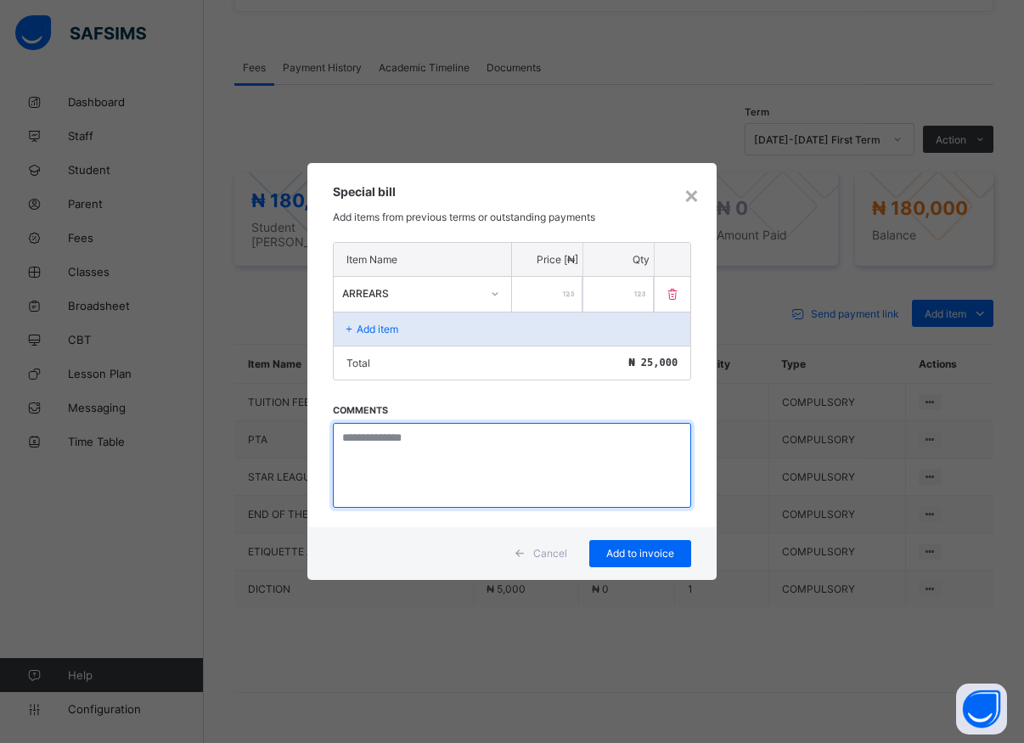
click at [439, 456] on textarea at bounding box center [512, 465] width 358 height 85
type textarea "*******"
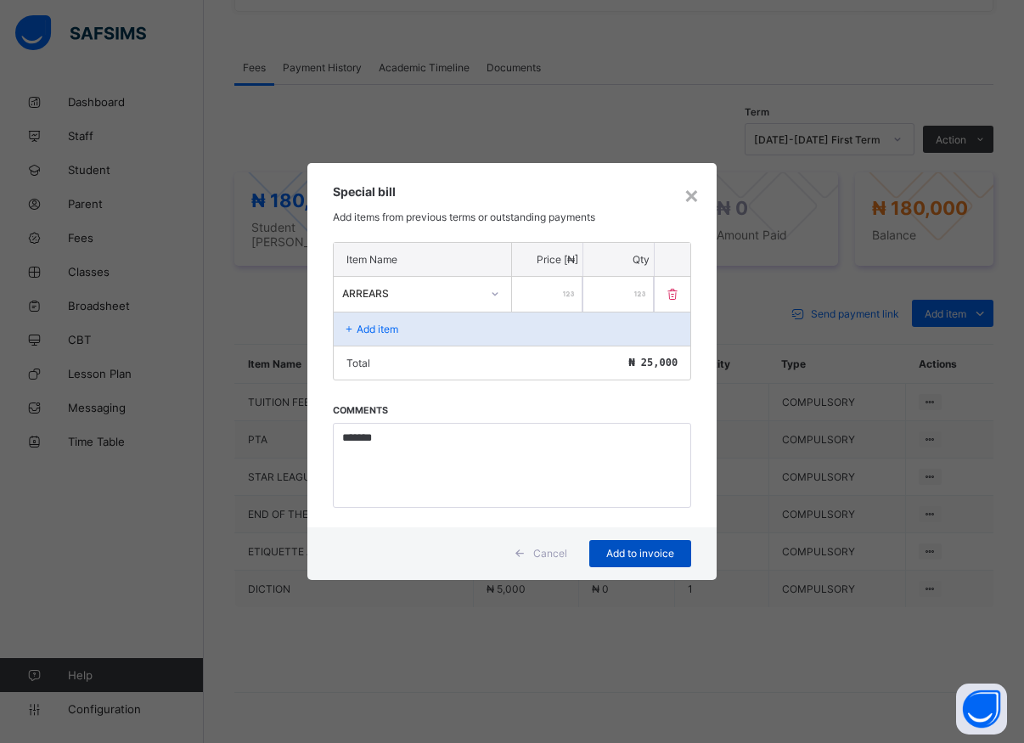
click at [629, 555] on span "Add to invoice" at bounding box center [640, 553] width 76 height 13
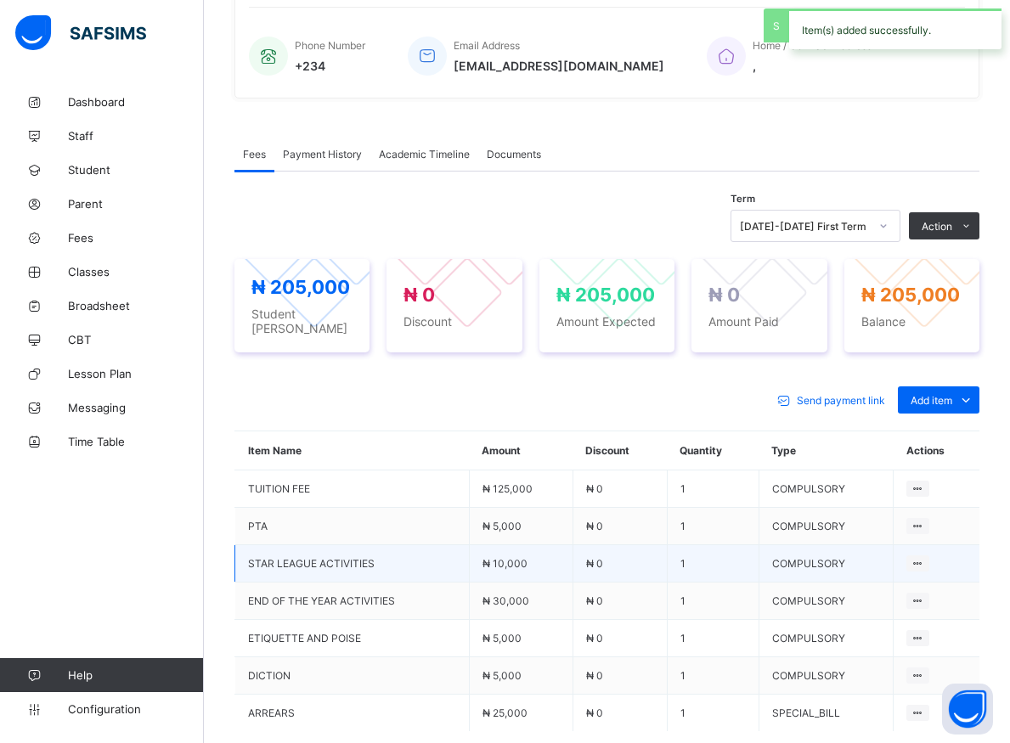
scroll to position [561, 0]
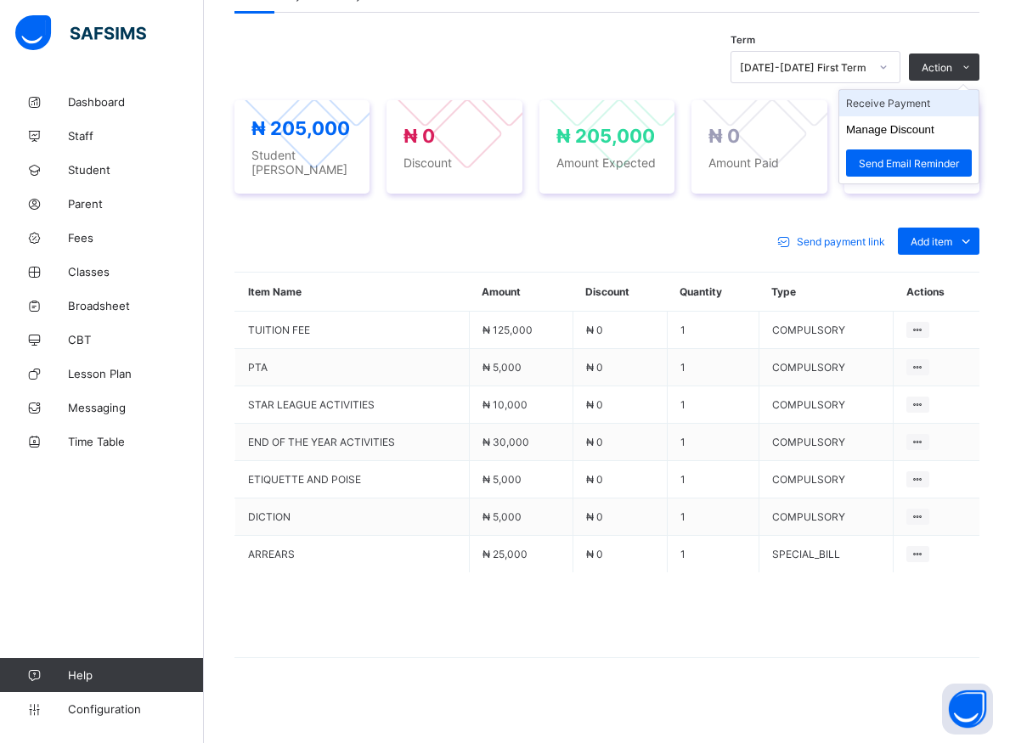
click at [910, 104] on li "Receive Payment" at bounding box center [908, 103] width 139 height 26
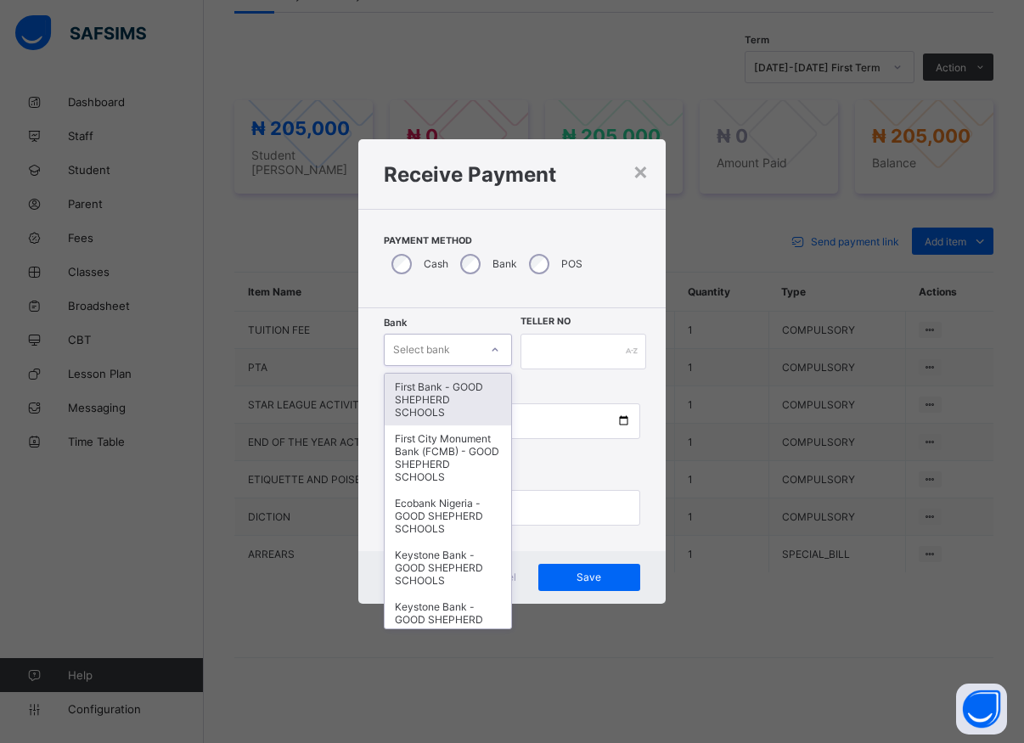
click at [489, 351] on div at bounding box center [495, 349] width 29 height 27
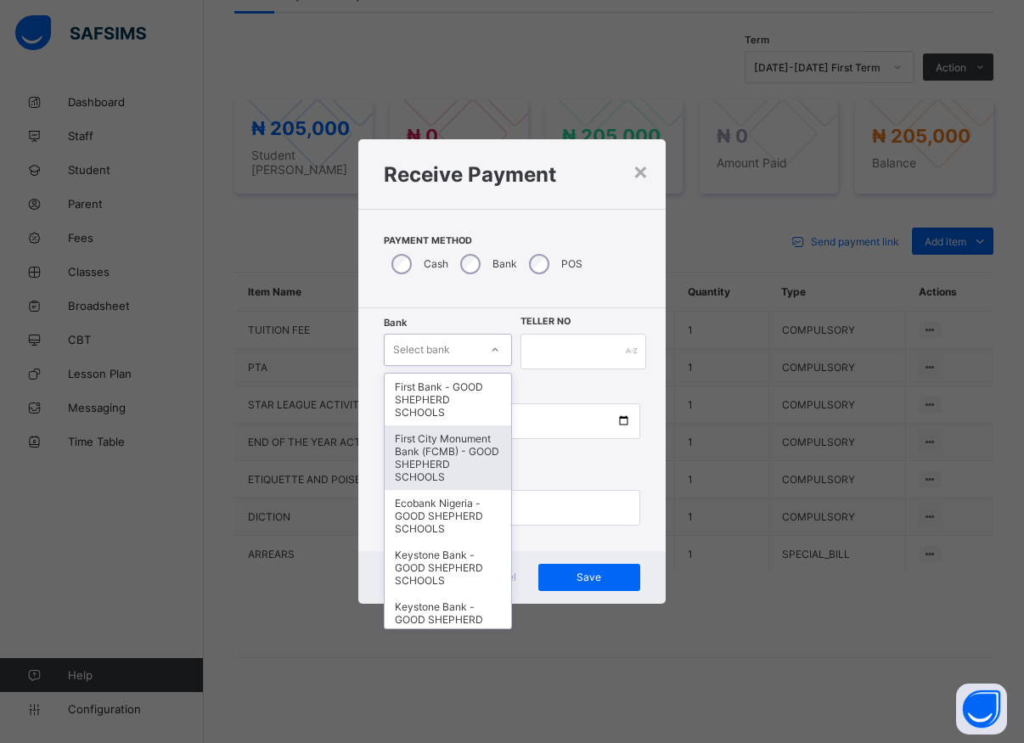
click at [441, 468] on div "First City Monument Bank (FCMB) - GOOD SHEPHERD SCHOOLS" at bounding box center [448, 458] width 127 height 65
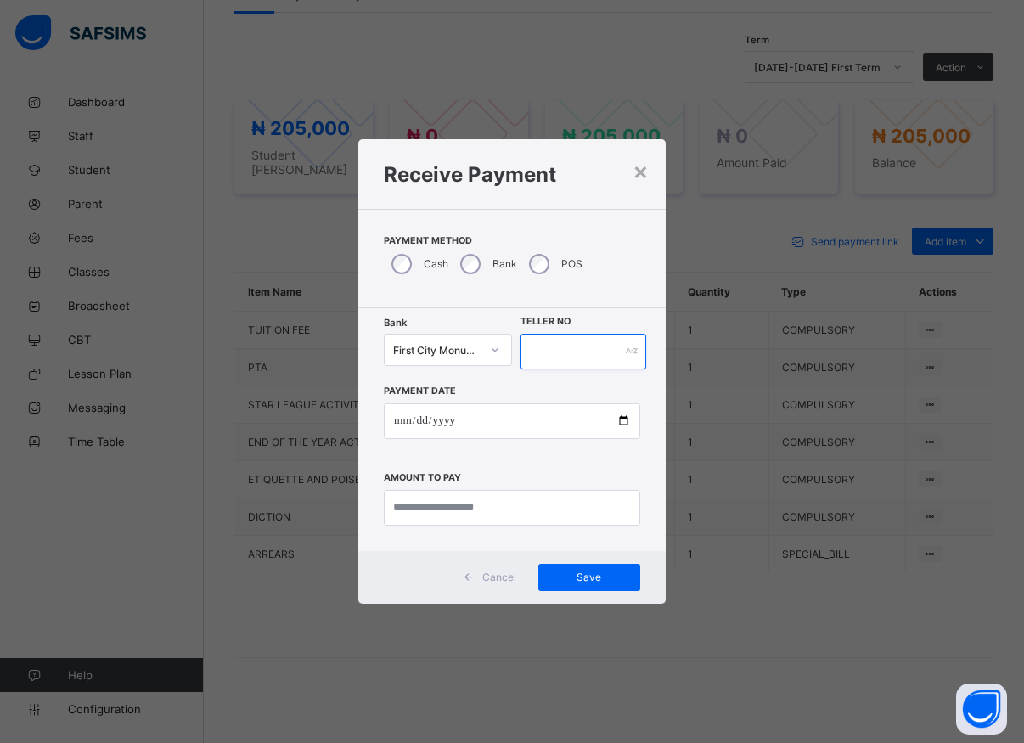
click at [554, 351] on input "text" at bounding box center [584, 352] width 126 height 36
type input "******"
click at [625, 424] on input "date" at bounding box center [512, 421] width 257 height 36
type input "**********"
click at [425, 510] on input "currency" at bounding box center [512, 508] width 257 height 36
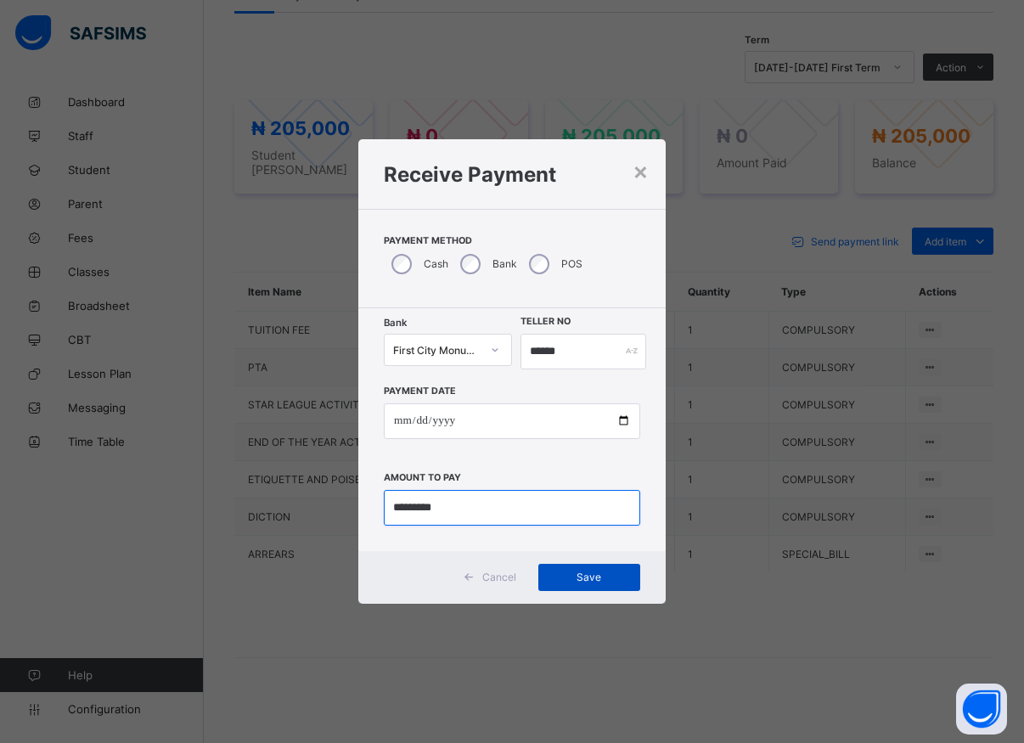
type input "*********"
click at [573, 572] on span "Save" at bounding box center [589, 577] width 76 height 13
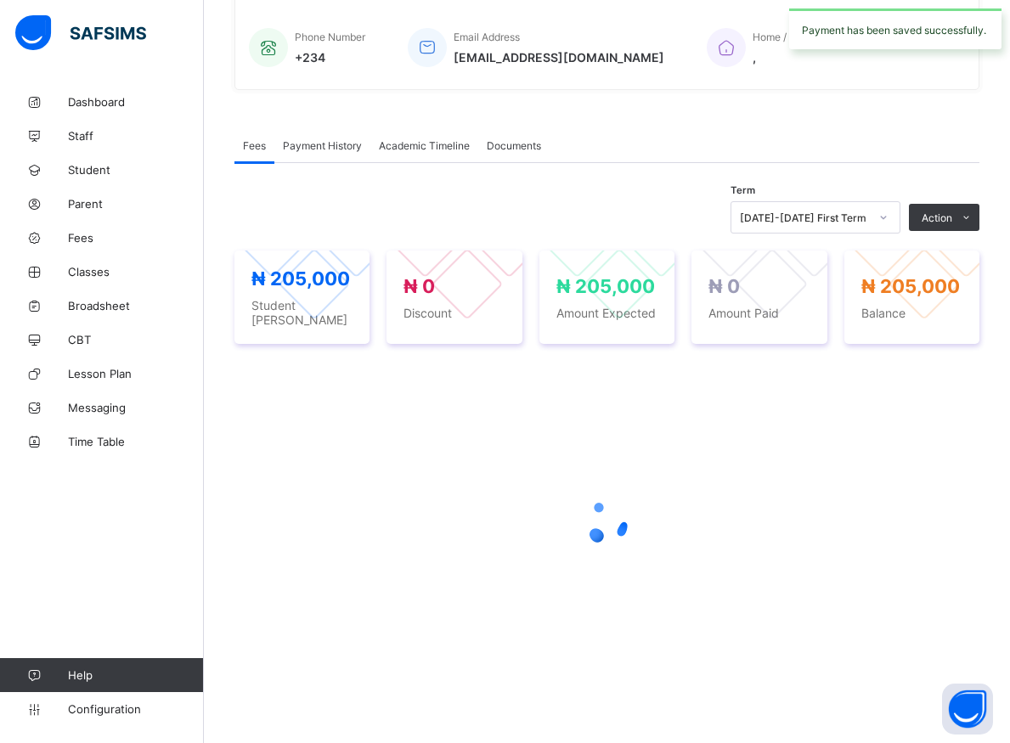
scroll to position [402, 0]
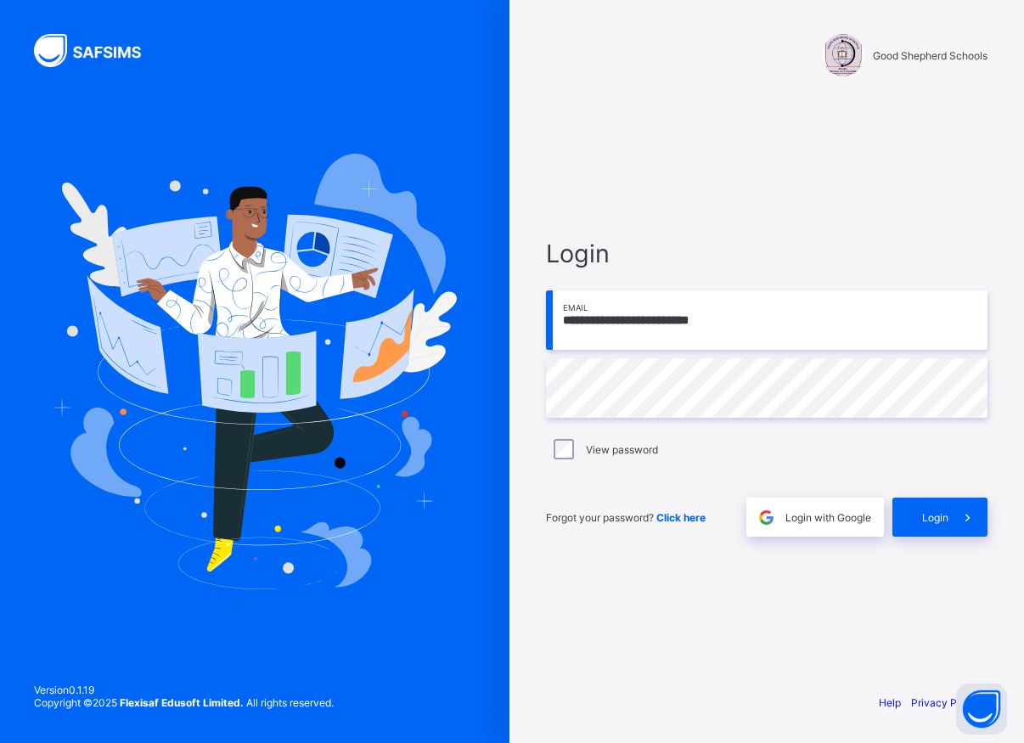
click at [729, 523] on div "Forgot your password? Click here" at bounding box center [642, 517] width 192 height 39
